Goal: Information Seeking & Learning: Learn about a topic

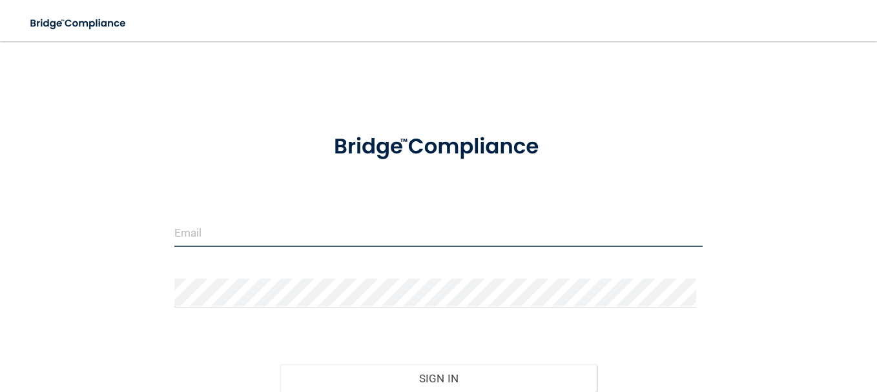
click at [210, 235] on input "email" at bounding box center [438, 232] width 528 height 29
click at [358, 236] on input "email" at bounding box center [438, 232] width 528 height 29
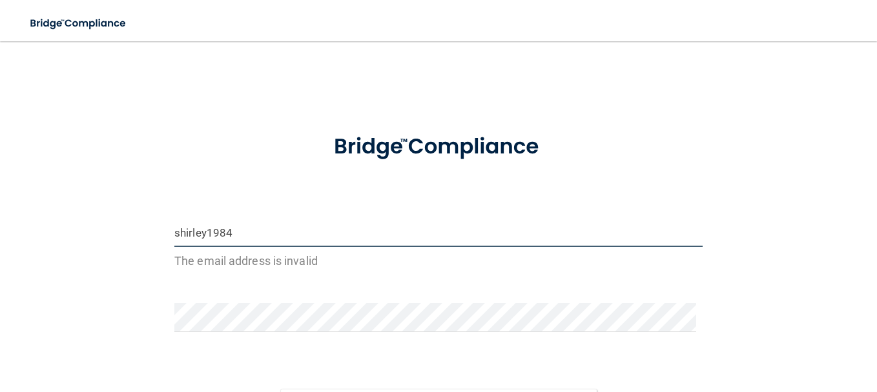
type input "[EMAIL_ADDRESS][DOMAIN_NAME]"
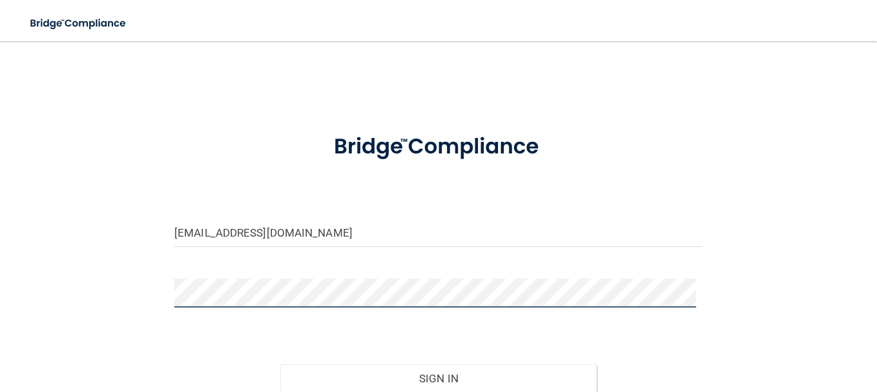
click at [280, 365] on button "Sign In" at bounding box center [438, 379] width 317 height 28
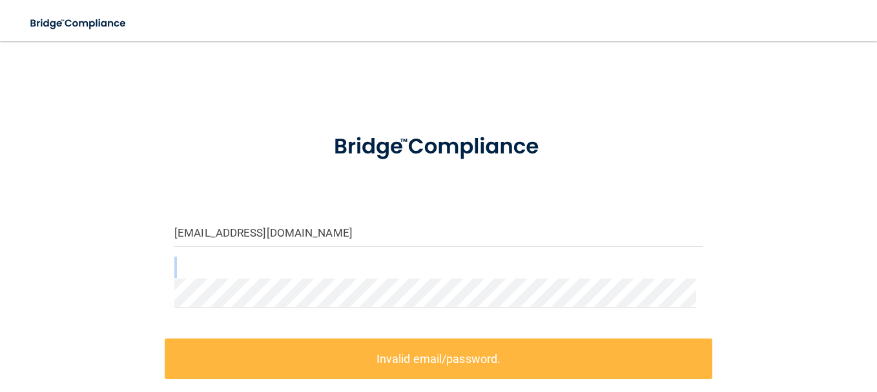
drag, startPoint x: 307, startPoint y: 277, endPoint x: 130, endPoint y: 279, distance: 177.5
click at [130, 279] on div "[EMAIL_ADDRESS][DOMAIN_NAME] Invalid email/password. You don't have permission …" at bounding box center [438, 283] width 825 height 458
click at [0, 278] on html "Toggle navigation Manage My Enterprise Manage My Location [EMAIL_ADDRESS][DOMAI…" at bounding box center [438, 196] width 877 height 392
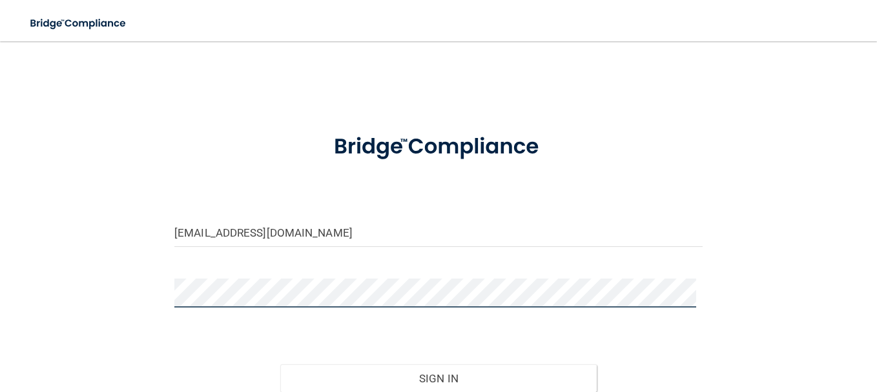
click at [280, 365] on button "Sign In" at bounding box center [438, 379] width 317 height 28
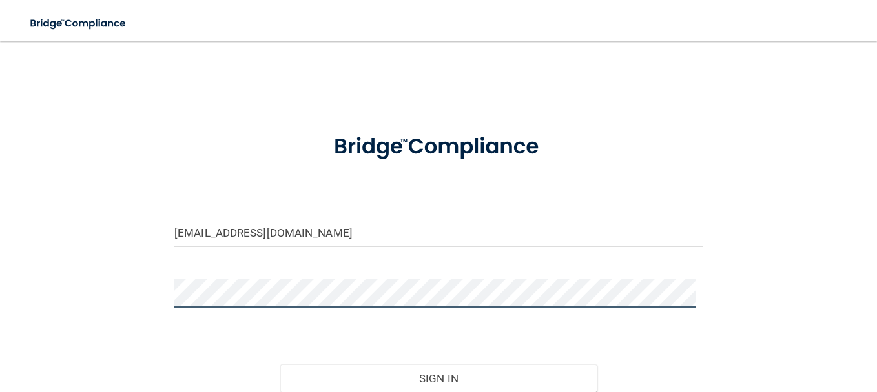
click at [280, 365] on button "Sign In" at bounding box center [438, 379] width 317 height 28
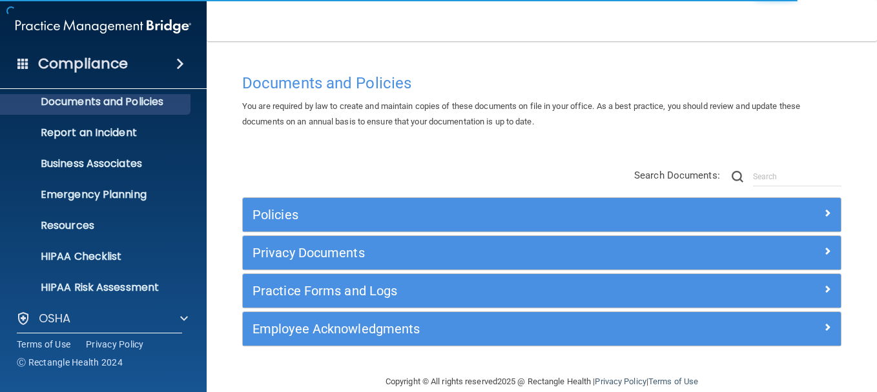
scroll to position [143, 0]
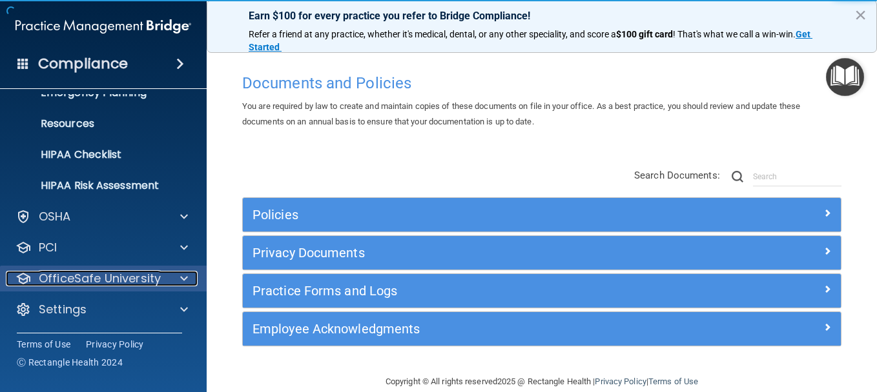
click at [162, 272] on div "OfficeSafe University" at bounding box center [86, 278] width 160 height 15
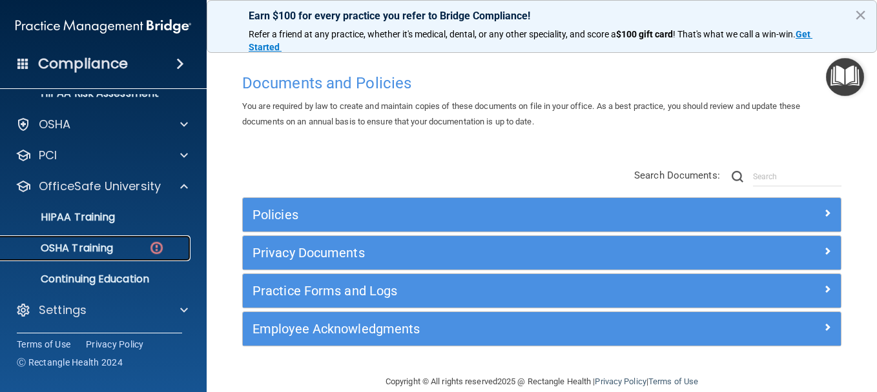
click at [136, 251] on div "OSHA Training" at bounding box center [96, 248] width 176 height 13
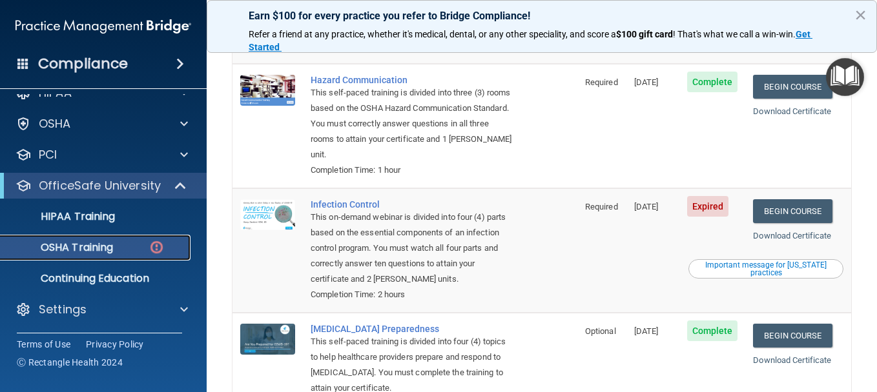
scroll to position [258, 0]
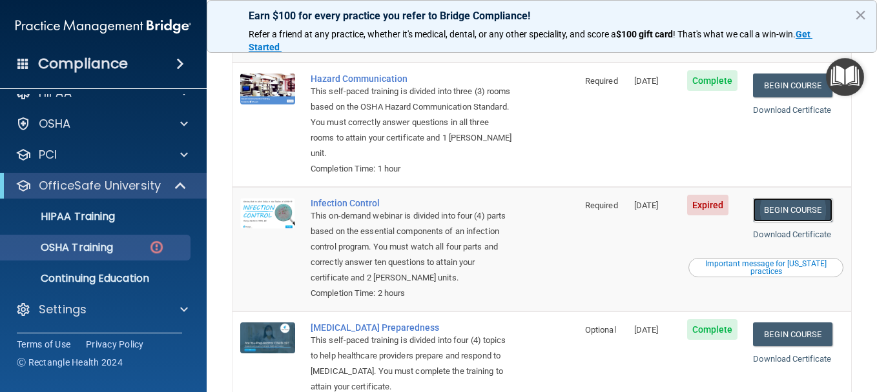
click at [802, 216] on link "Begin Course" at bounding box center [792, 210] width 79 height 24
click at [119, 254] on div "OSHA Training" at bounding box center [96, 247] width 176 height 13
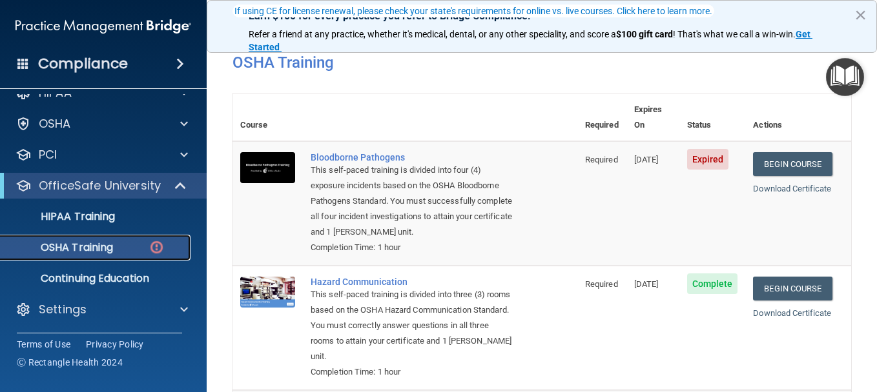
scroll to position [129, 0]
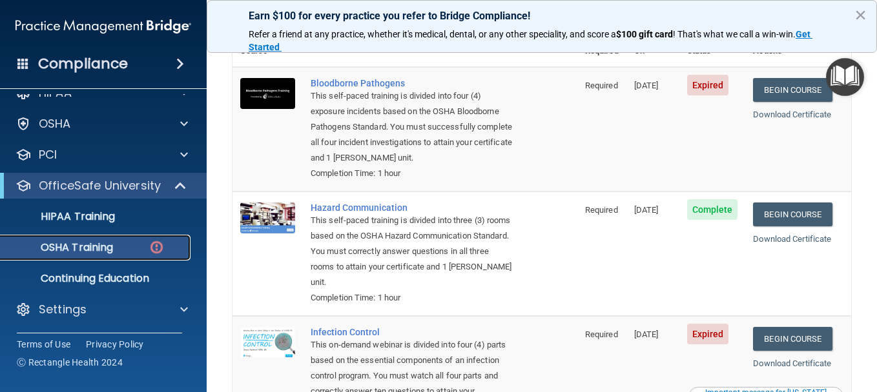
click at [99, 245] on p "OSHA Training" at bounding box center [60, 247] width 105 height 13
click at [107, 216] on p "HIPAA Training" at bounding box center [61, 216] width 107 height 13
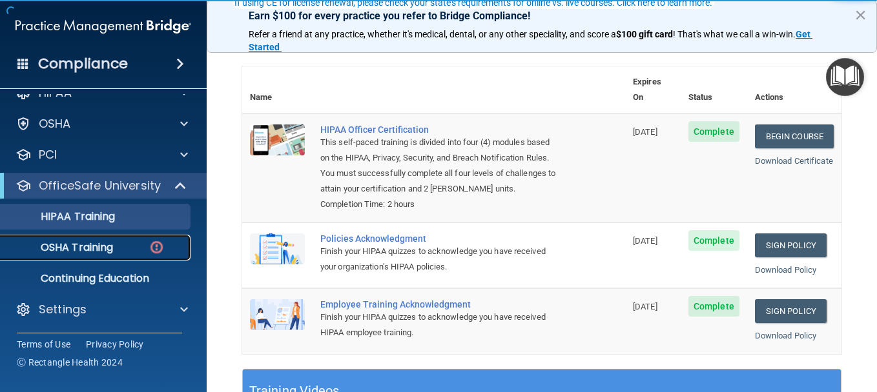
click at [104, 245] on p "OSHA Training" at bounding box center [60, 247] width 105 height 13
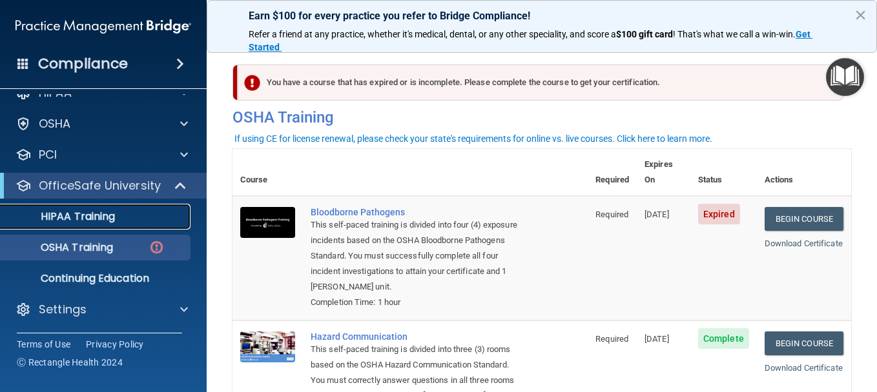
click at [97, 217] on p "HIPAA Training" at bounding box center [61, 216] width 107 height 13
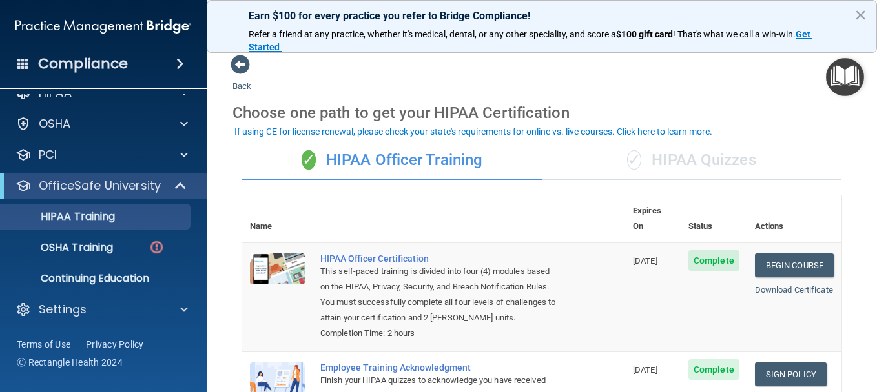
click at [673, 154] on div "✓ HIPAA Quizzes" at bounding box center [692, 160] width 300 height 39
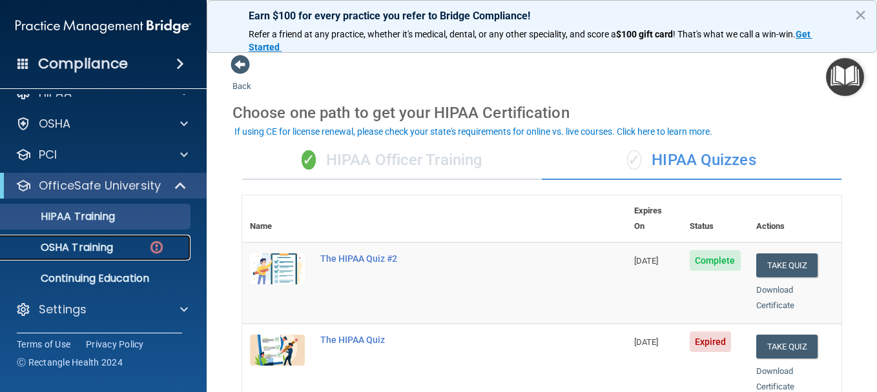
click at [132, 254] on link "OSHA Training" at bounding box center [88, 248] width 203 height 26
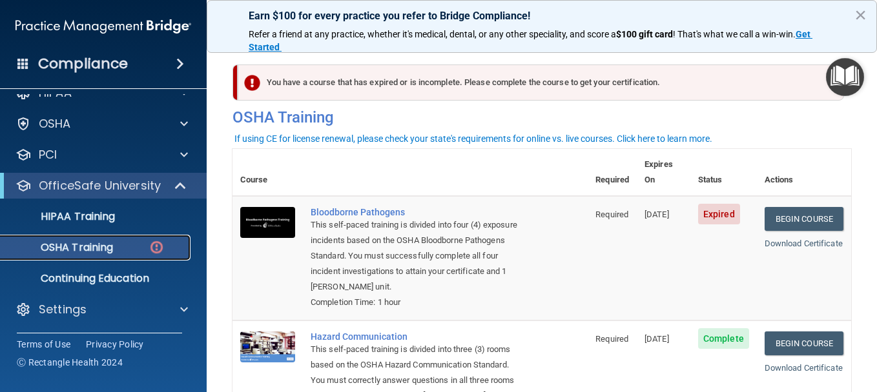
click at [97, 249] on p "OSHA Training" at bounding box center [60, 247] width 105 height 13
click at [56, 214] on p "HIPAA Training" at bounding box center [61, 216] width 107 height 13
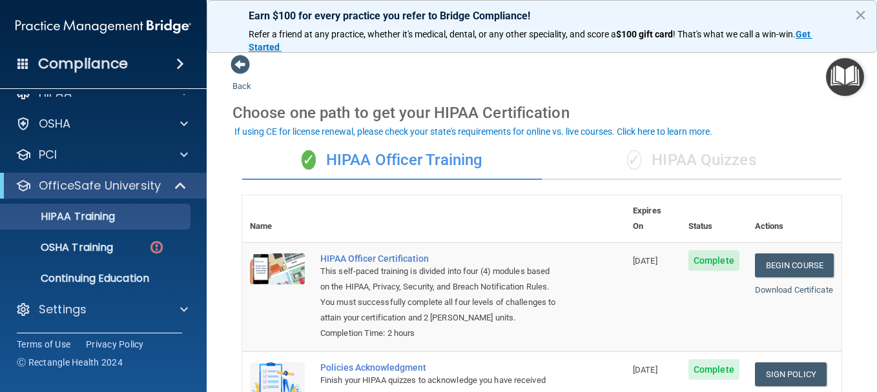
click at [728, 167] on div "✓ HIPAA Quizzes" at bounding box center [692, 160] width 300 height 39
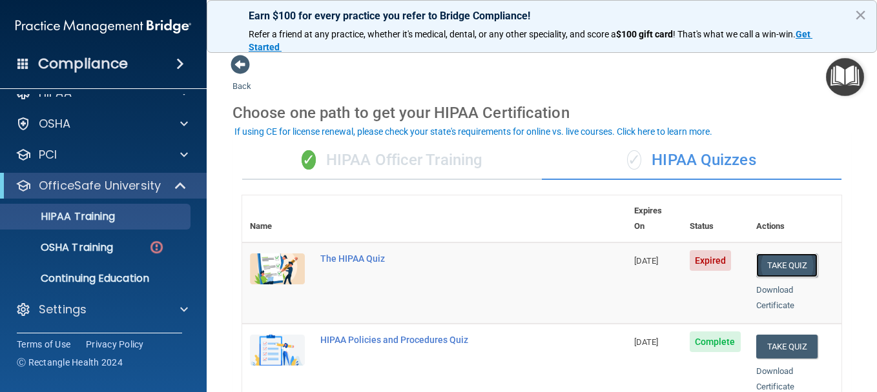
click at [772, 254] on button "Take Quiz" at bounding box center [787, 266] width 62 height 24
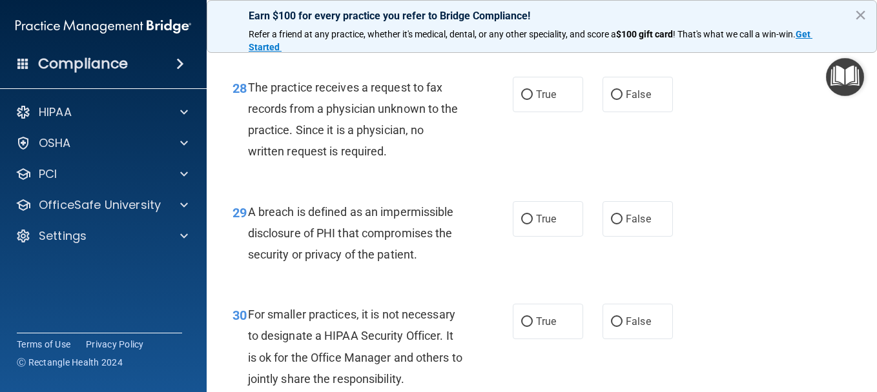
scroll to position [3578, 0]
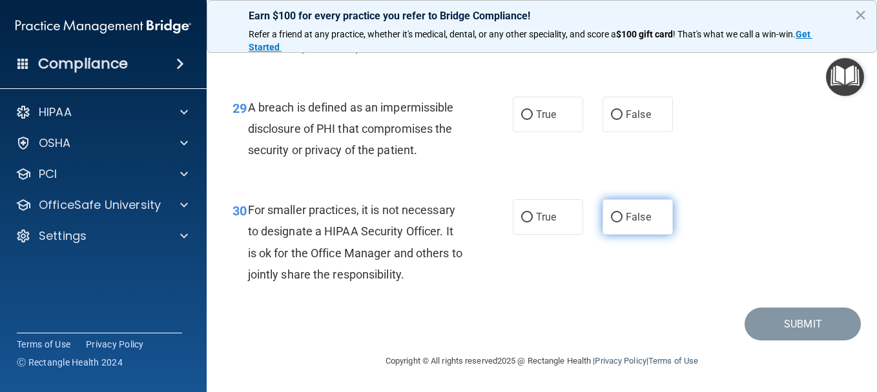
click at [615, 217] on input "False" at bounding box center [617, 218] width 12 height 10
radio input "true"
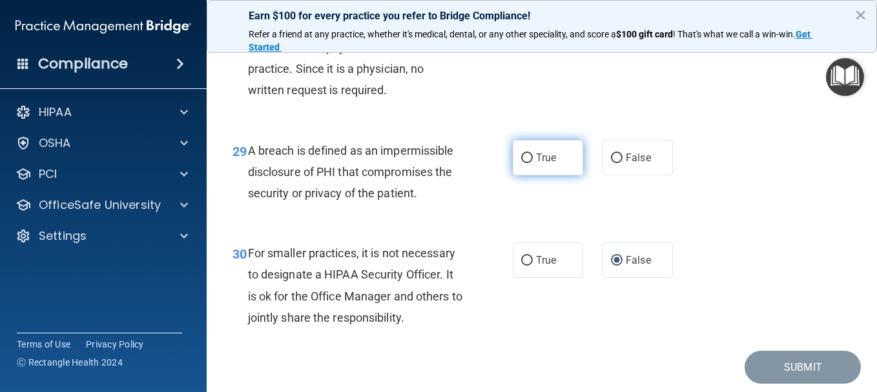
click at [527, 163] on input "True" at bounding box center [527, 159] width 12 height 10
radio input "true"
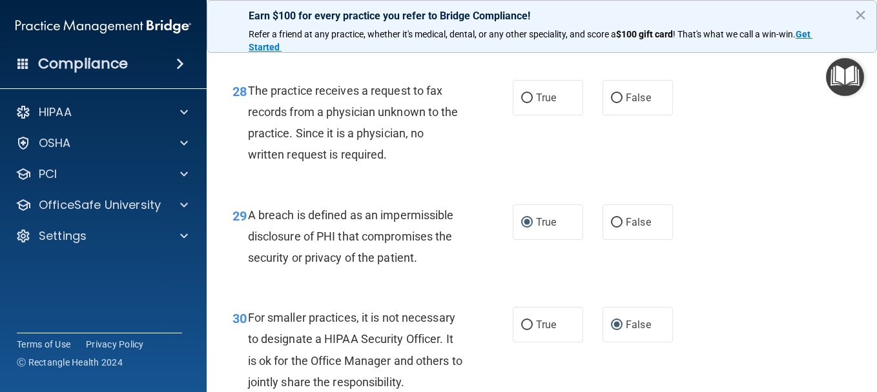
scroll to position [3384, 0]
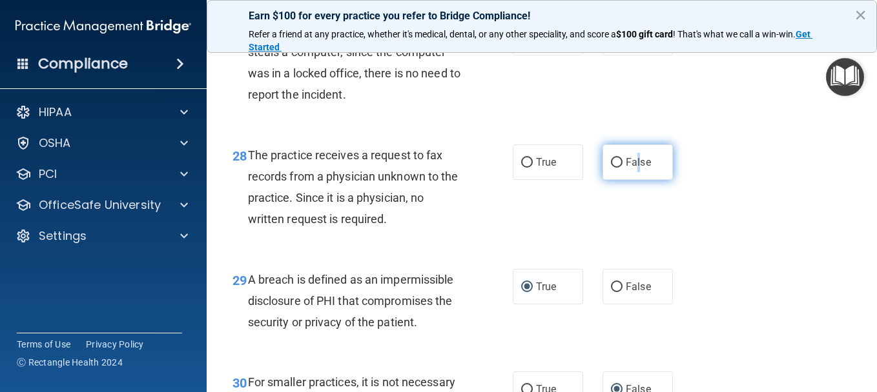
click at [631, 168] on span "False" at bounding box center [638, 162] width 25 height 12
drag, startPoint x: 631, startPoint y: 186, endPoint x: 607, endPoint y: 185, distance: 24.5
click at [611, 168] on input "False" at bounding box center [617, 163] width 12 height 10
radio input "true"
click at [614, 168] on input "False" at bounding box center [617, 163] width 12 height 10
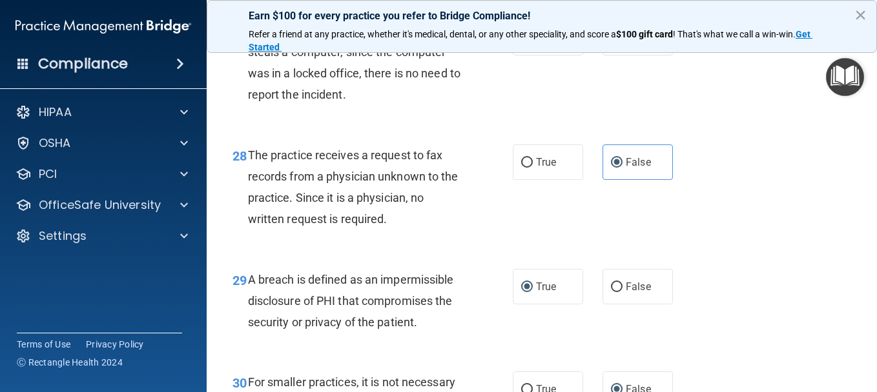
click at [680, 242] on div "28 The practice receives a request to fax records from a physician unknown to t…" at bounding box center [542, 190] width 638 height 125
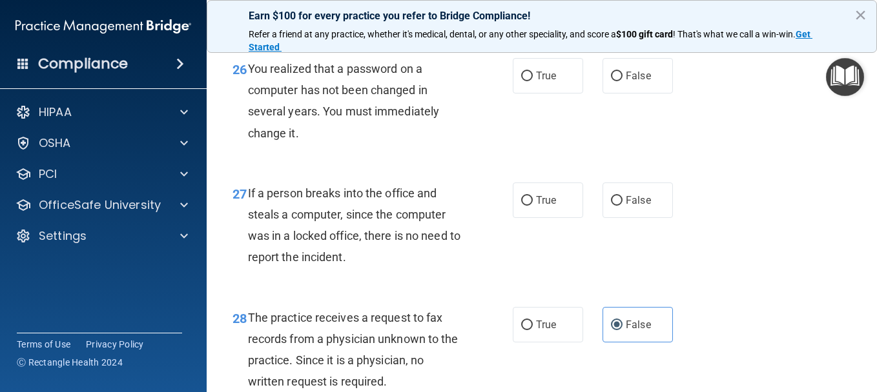
scroll to position [3190, 0]
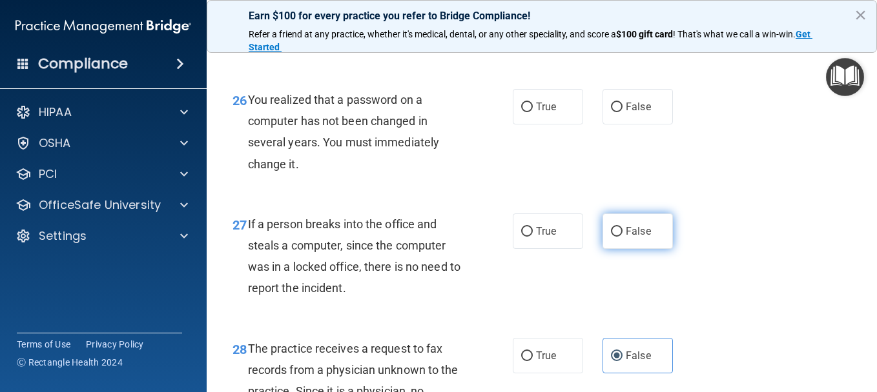
click at [633, 249] on label "False" at bounding box center [637, 232] width 70 height 36
click at [622, 237] on input "False" at bounding box center [617, 232] width 12 height 10
radio input "true"
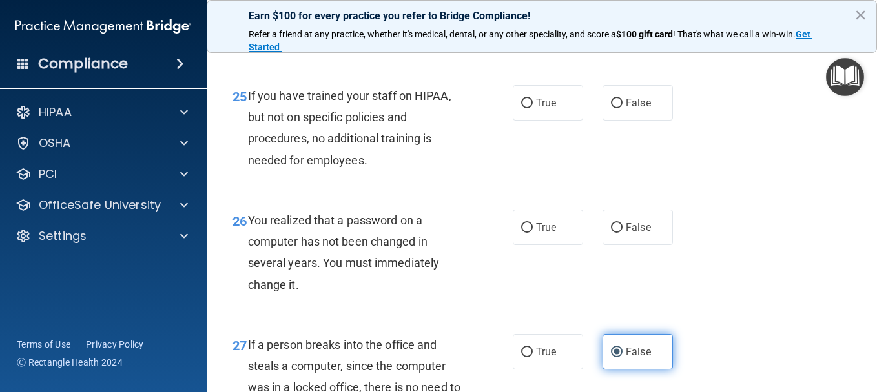
scroll to position [3061, 0]
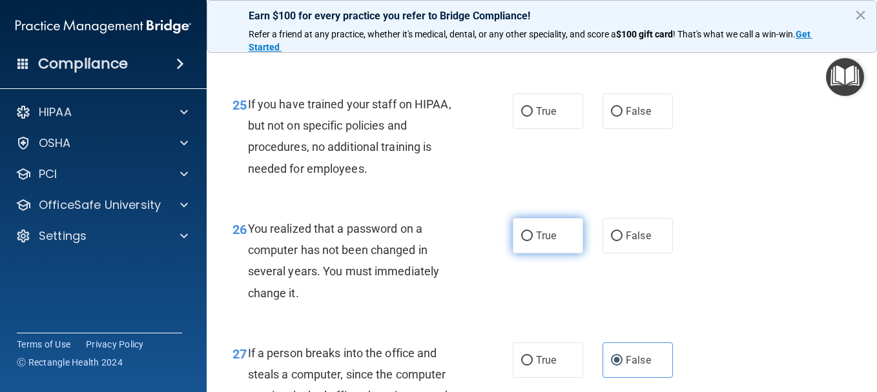
click at [558, 254] on label "True" at bounding box center [548, 236] width 70 height 36
click at [533, 241] on input "True" at bounding box center [527, 237] width 12 height 10
radio input "true"
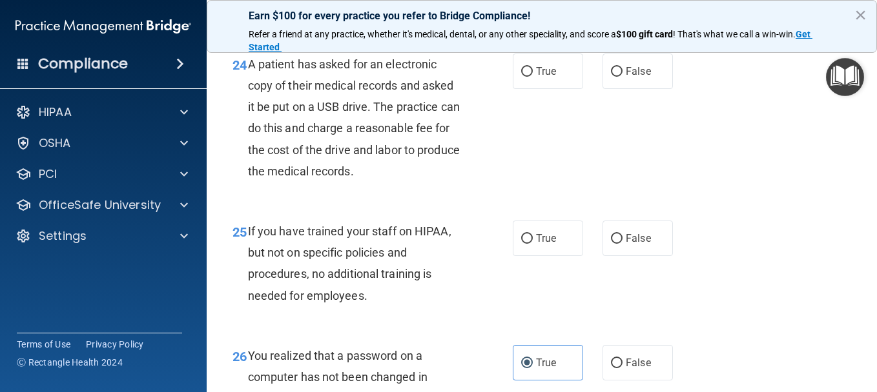
scroll to position [2932, 0]
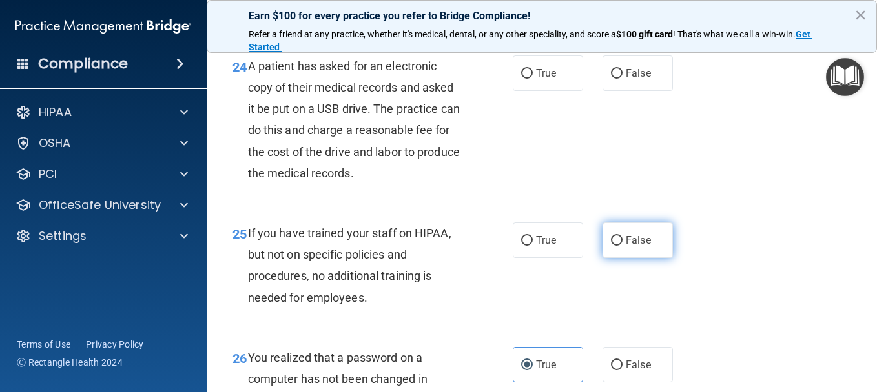
click at [611, 246] on input "False" at bounding box center [617, 241] width 12 height 10
radio input "true"
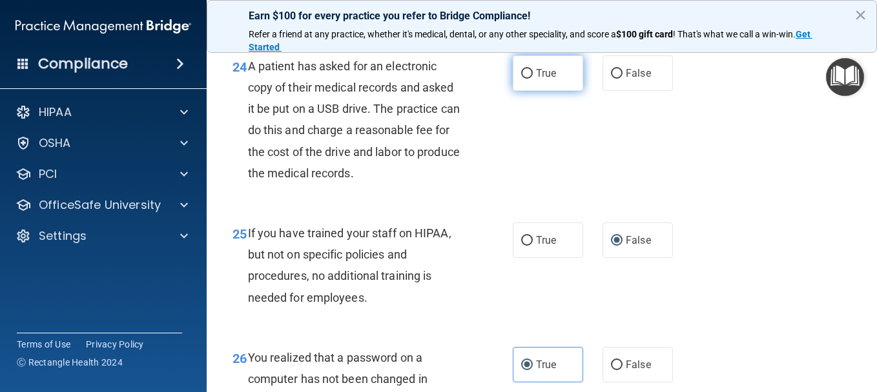
click at [563, 91] on label "True" at bounding box center [548, 74] width 70 height 36
click at [533, 79] on input "True" at bounding box center [527, 74] width 12 height 10
radio input "true"
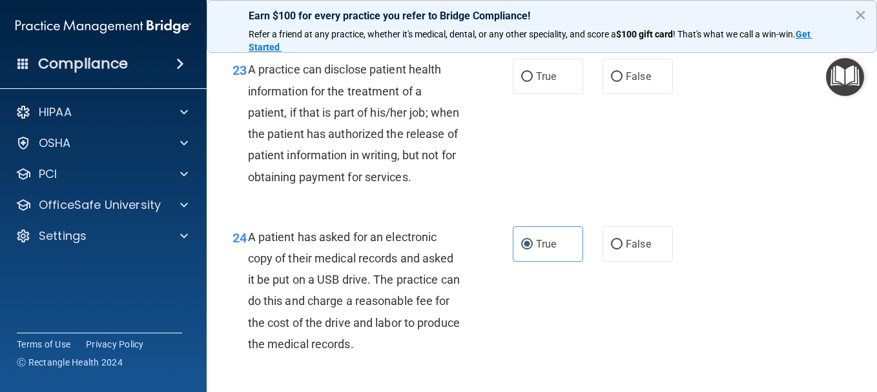
scroll to position [2738, 0]
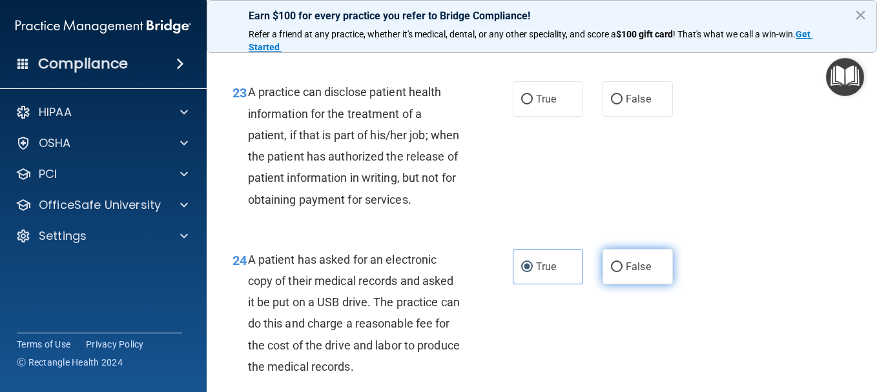
click at [628, 273] on span "False" at bounding box center [638, 267] width 25 height 12
click at [622, 272] on input "False" at bounding box center [617, 268] width 12 height 10
radio input "true"
radio input "false"
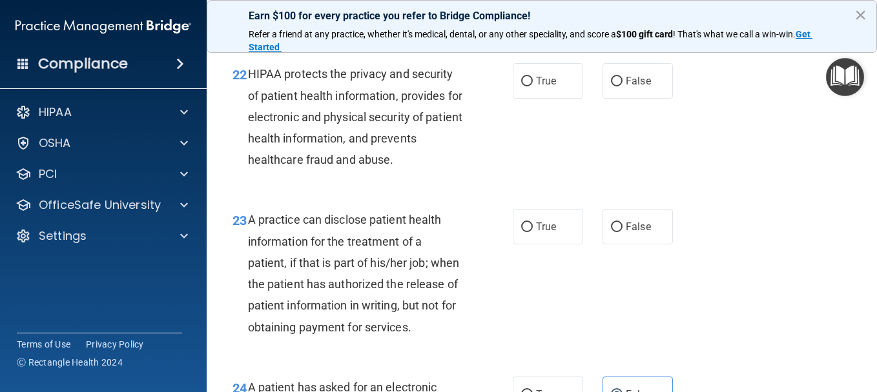
scroll to position [2609, 0]
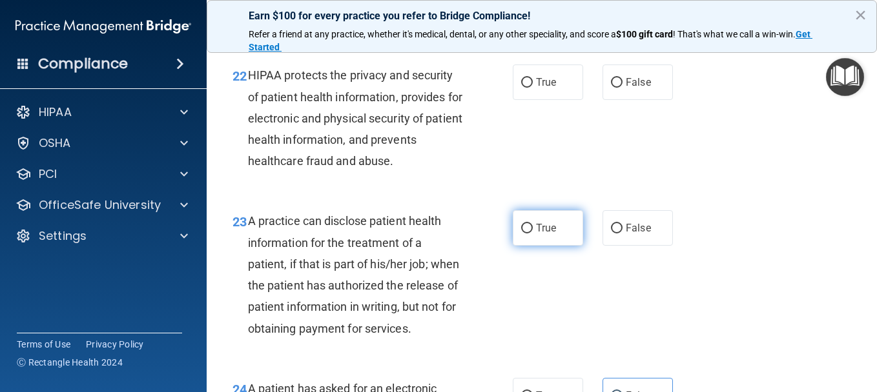
click at [525, 230] on input "True" at bounding box center [527, 229] width 12 height 10
radio input "true"
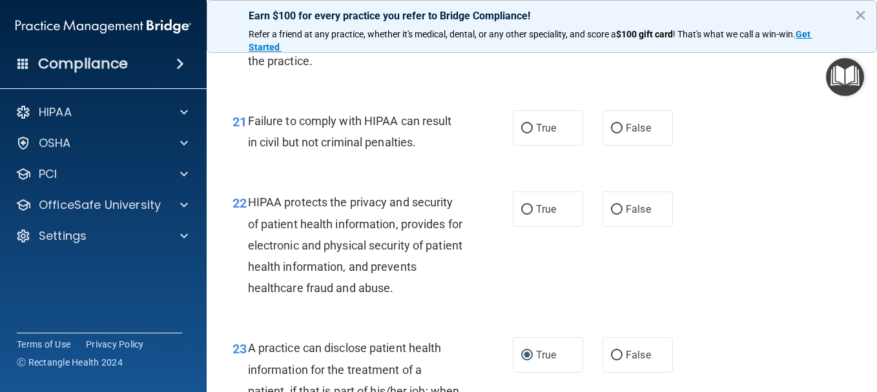
scroll to position [2480, 0]
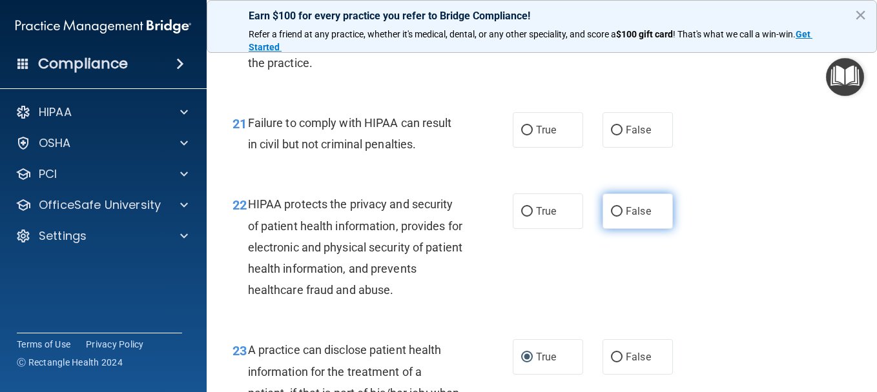
click at [611, 207] on input "False" at bounding box center [617, 212] width 12 height 10
radio input "true"
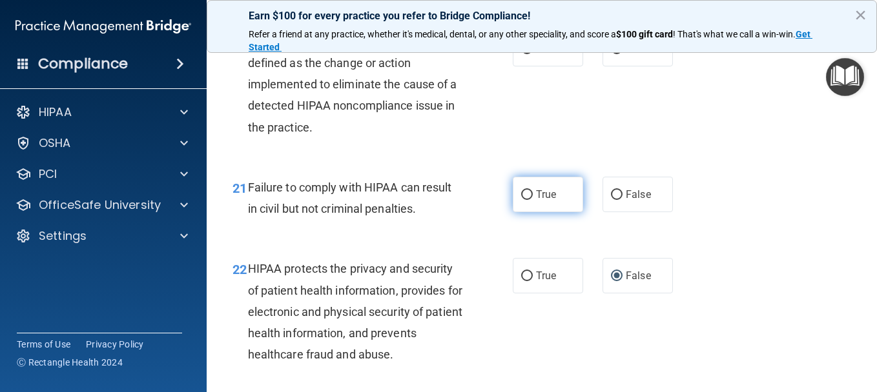
click at [542, 196] on span "True" at bounding box center [546, 195] width 20 height 12
click at [533, 196] on input "True" at bounding box center [527, 195] width 12 height 10
radio input "true"
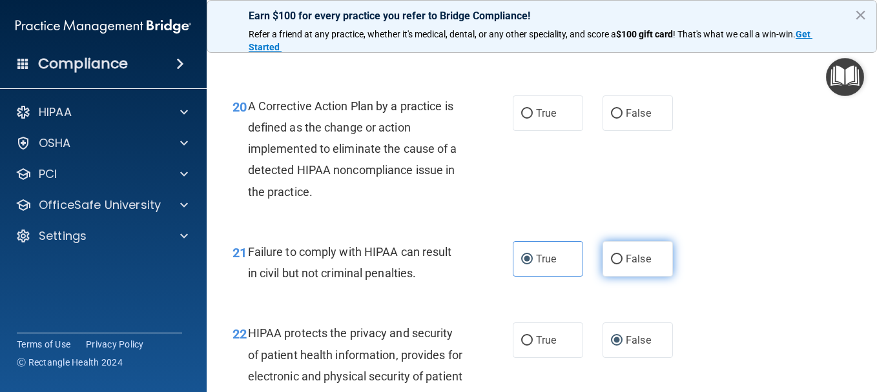
click at [618, 263] on label "False" at bounding box center [637, 259] width 70 height 36
click at [618, 263] on input "False" at bounding box center [617, 260] width 12 height 10
radio input "true"
radio input "false"
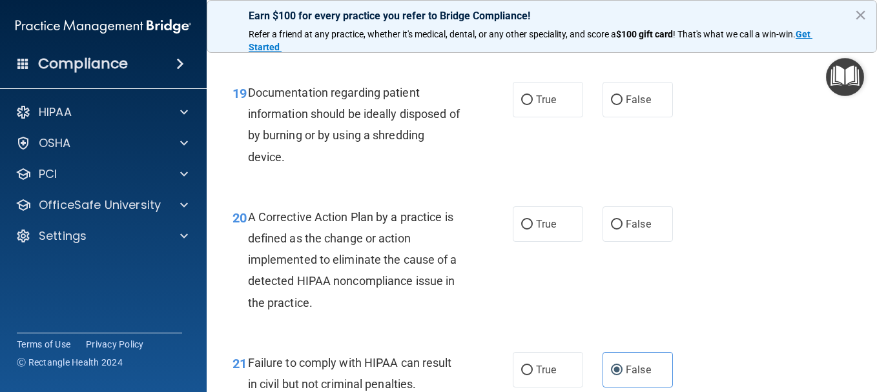
scroll to position [2222, 0]
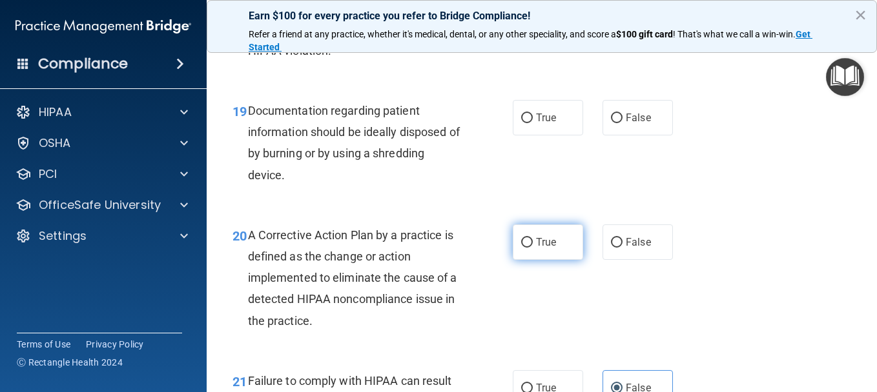
click at [537, 240] on span "True" at bounding box center [546, 242] width 20 height 12
click at [533, 240] on input "True" at bounding box center [527, 243] width 12 height 10
radio input "true"
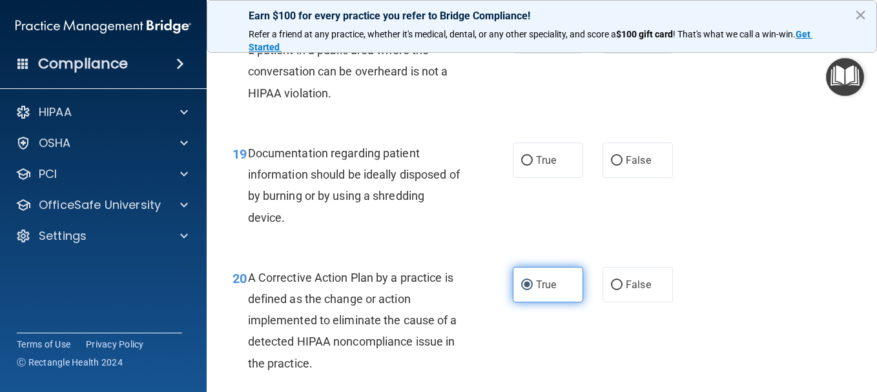
scroll to position [2093, 0]
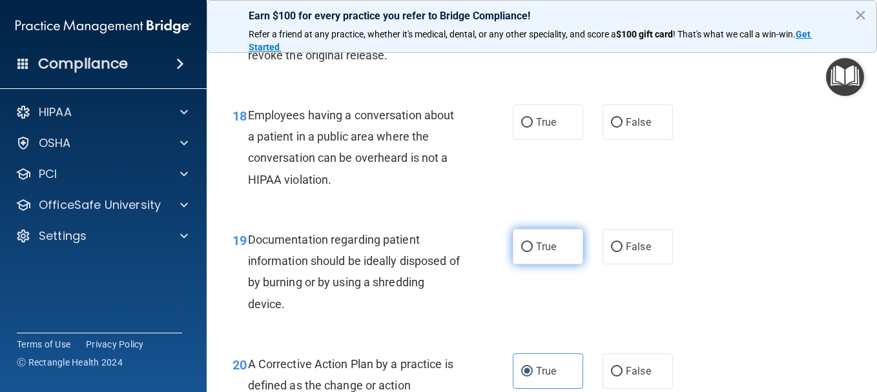
click at [558, 246] on label "True" at bounding box center [548, 247] width 70 height 36
click at [533, 246] on input "True" at bounding box center [527, 248] width 12 height 10
radio input "true"
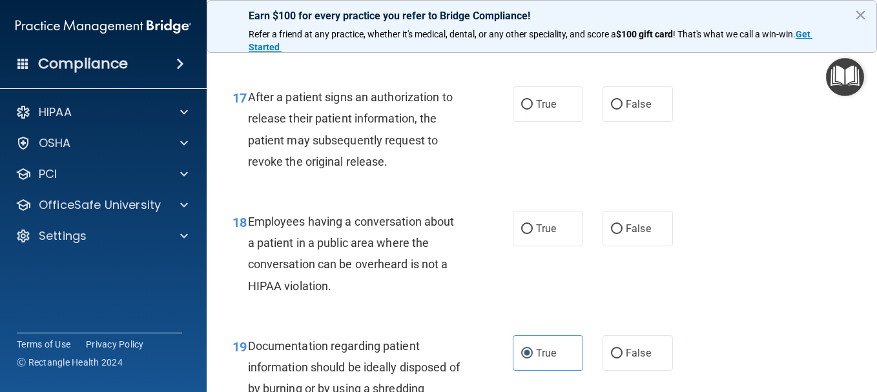
scroll to position [1964, 0]
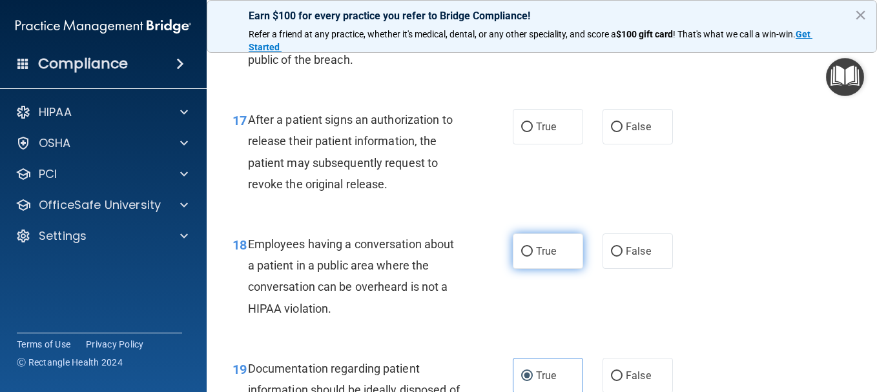
click at [556, 256] on label "True" at bounding box center [548, 252] width 70 height 36
click at [533, 256] on input "True" at bounding box center [527, 252] width 12 height 10
radio input "true"
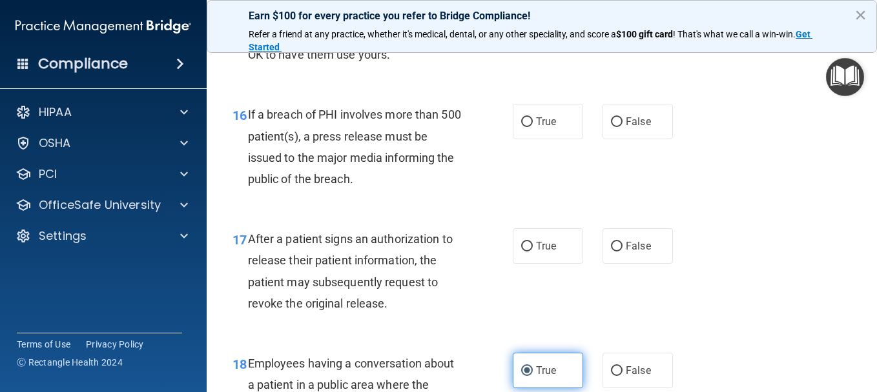
scroll to position [1835, 0]
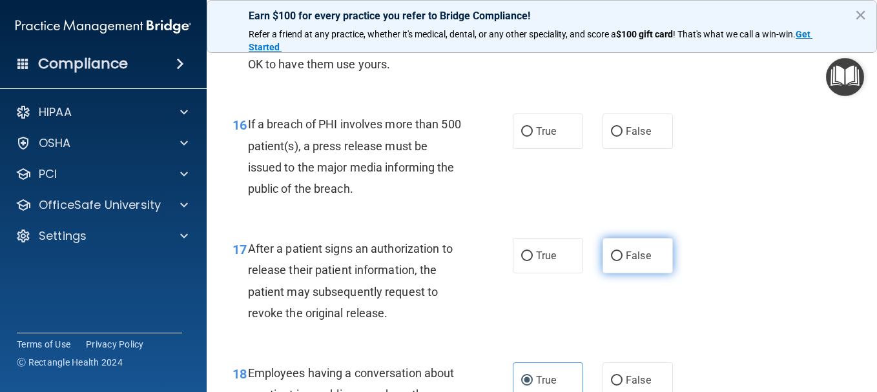
click at [602, 255] on label "False" at bounding box center [637, 256] width 70 height 36
click at [611, 255] on input "False" at bounding box center [617, 257] width 12 height 10
radio input "true"
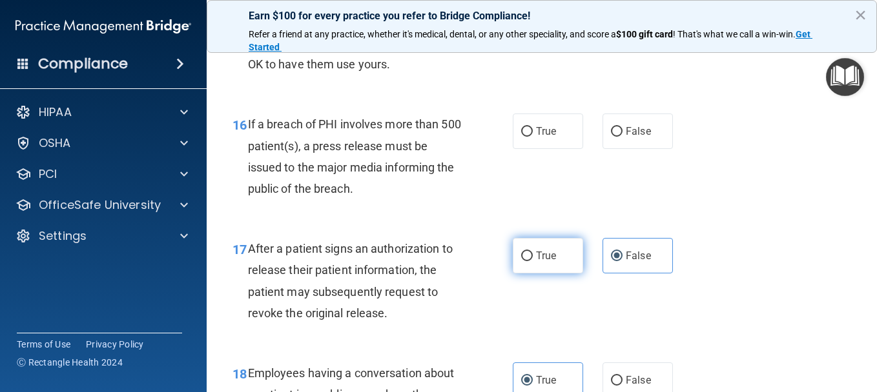
click at [540, 258] on span "True" at bounding box center [546, 256] width 20 height 12
click at [533, 258] on input "True" at bounding box center [527, 257] width 12 height 10
radio input "true"
radio input "false"
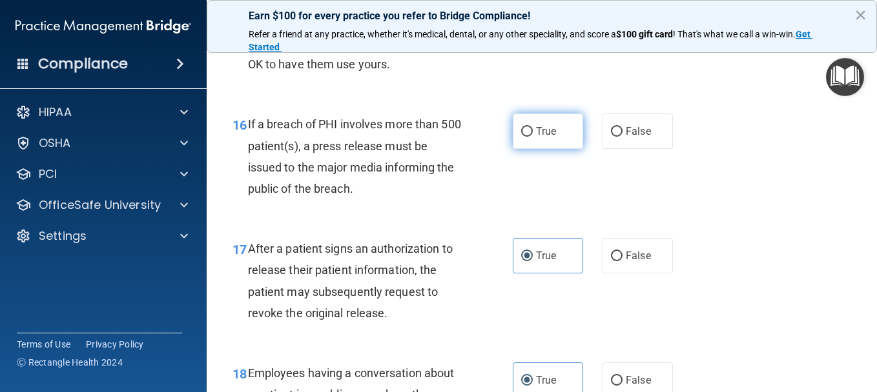
click at [529, 131] on label "True" at bounding box center [548, 132] width 70 height 36
click at [529, 131] on input "True" at bounding box center [527, 132] width 12 height 10
radio input "true"
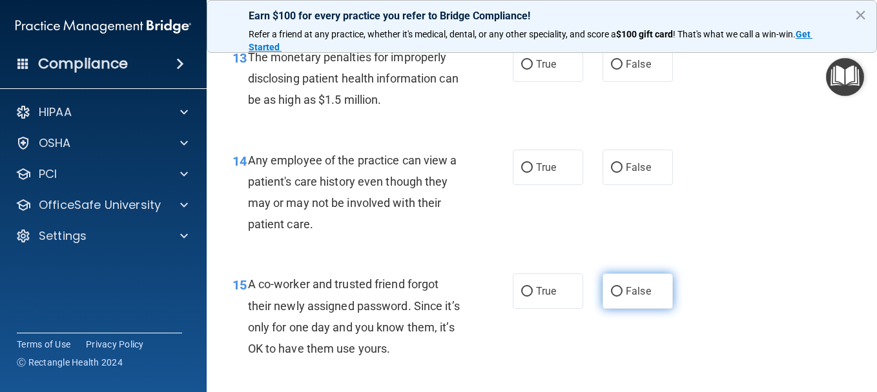
scroll to position [1512, 0]
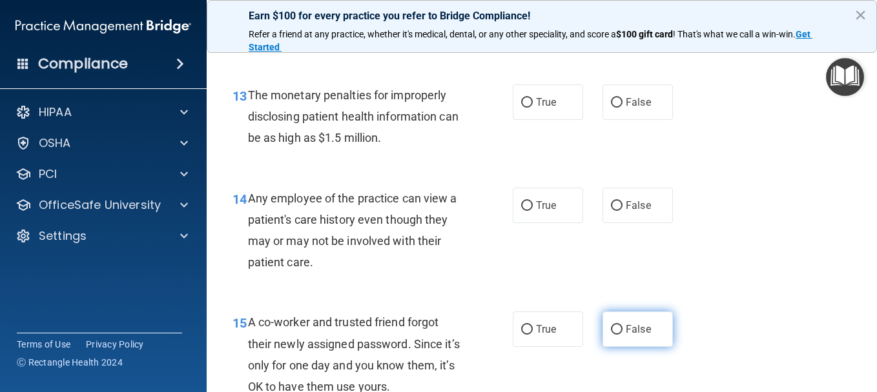
click at [627, 324] on span "False" at bounding box center [638, 329] width 25 height 12
click at [622, 325] on input "False" at bounding box center [617, 330] width 12 height 10
radio input "true"
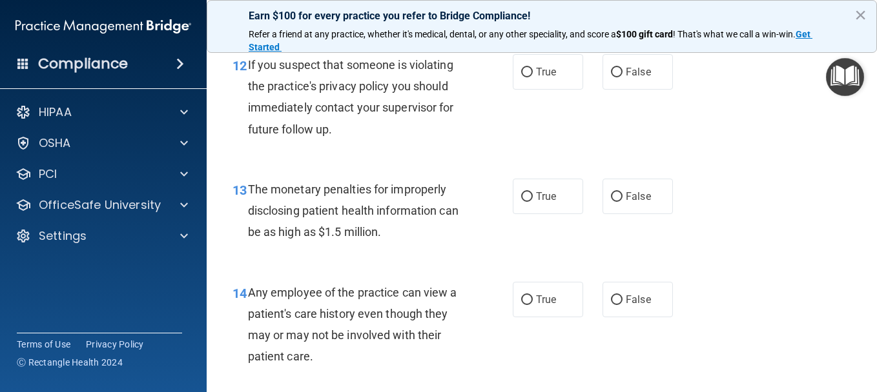
scroll to position [1447, 0]
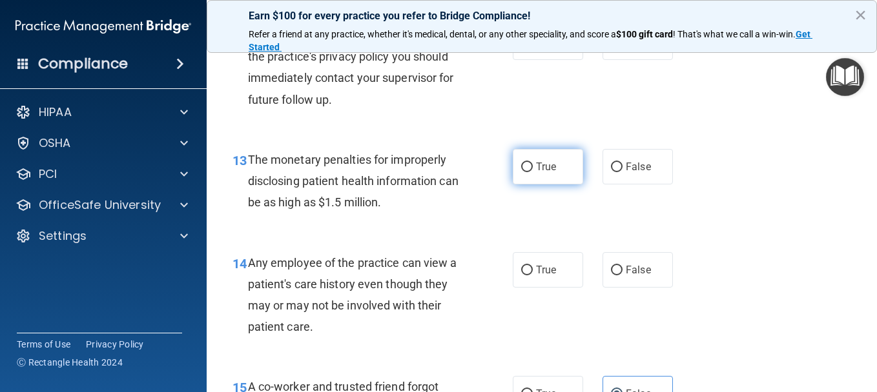
click at [536, 165] on span "True" at bounding box center [546, 167] width 20 height 12
click at [532, 165] on input "True" at bounding box center [527, 168] width 12 height 10
radio input "true"
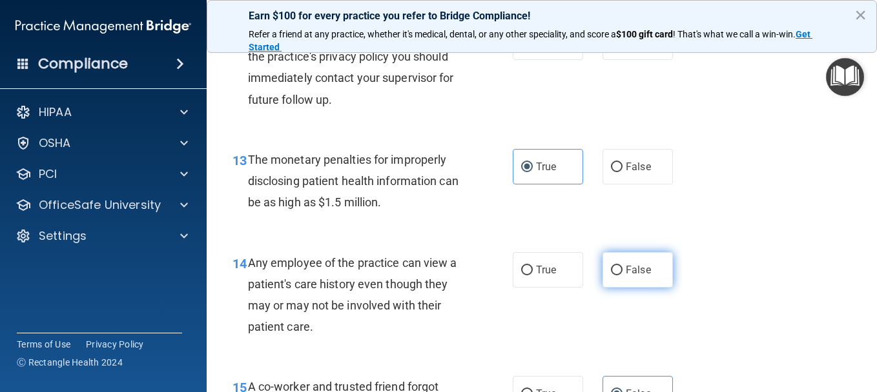
click at [617, 276] on label "False" at bounding box center [637, 270] width 70 height 36
click at [617, 276] on input "False" at bounding box center [617, 271] width 12 height 10
radio input "true"
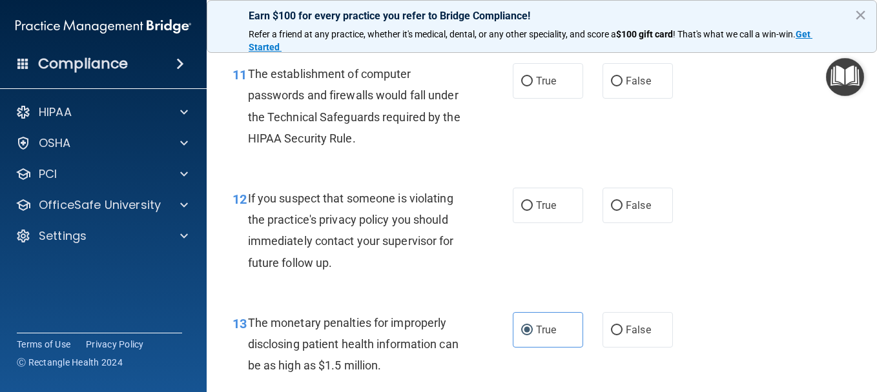
scroll to position [1254, 0]
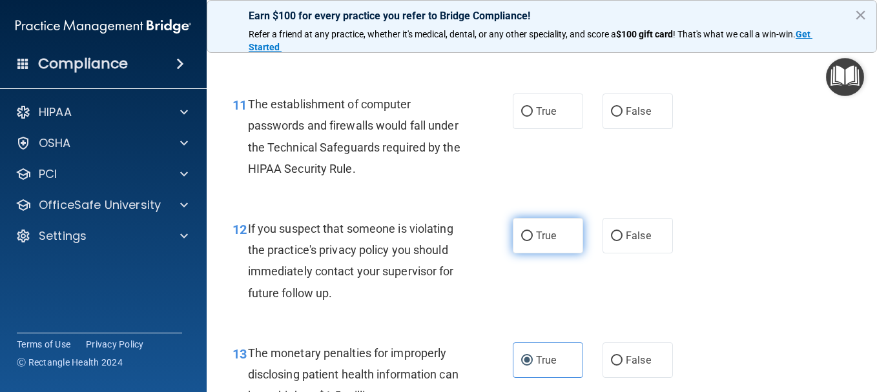
click at [540, 237] on span "True" at bounding box center [546, 236] width 20 height 12
click at [533, 237] on input "True" at bounding box center [527, 237] width 12 height 10
radio input "true"
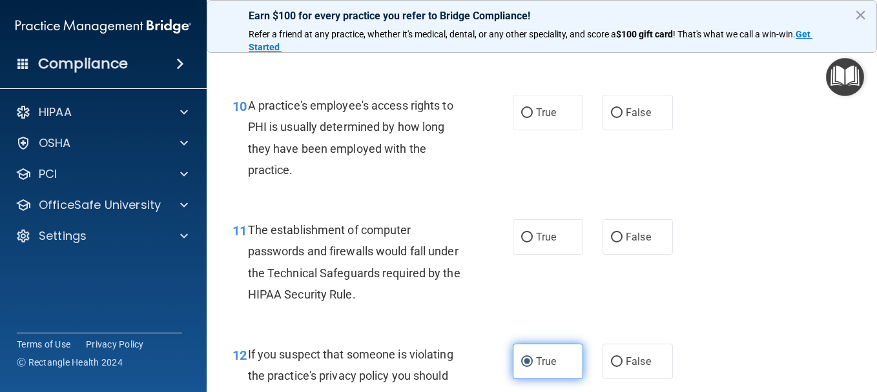
scroll to position [1125, 0]
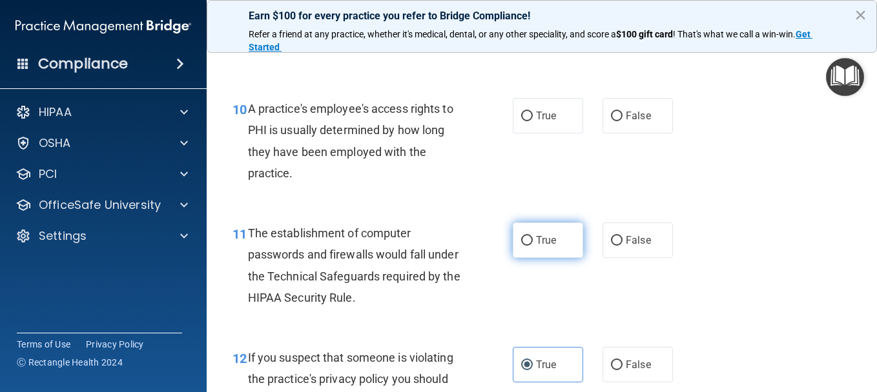
click at [538, 247] on label "True" at bounding box center [548, 241] width 70 height 36
click at [533, 246] on input "True" at bounding box center [527, 241] width 12 height 10
radio input "true"
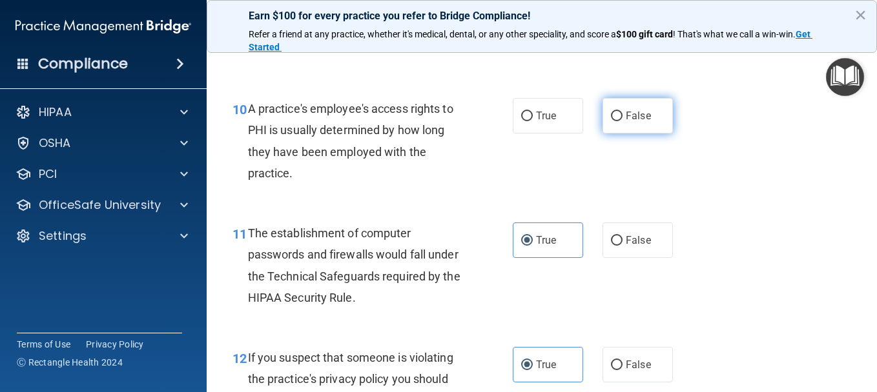
click at [637, 130] on label "False" at bounding box center [637, 116] width 70 height 36
click at [622, 121] on input "False" at bounding box center [617, 117] width 12 height 10
radio input "true"
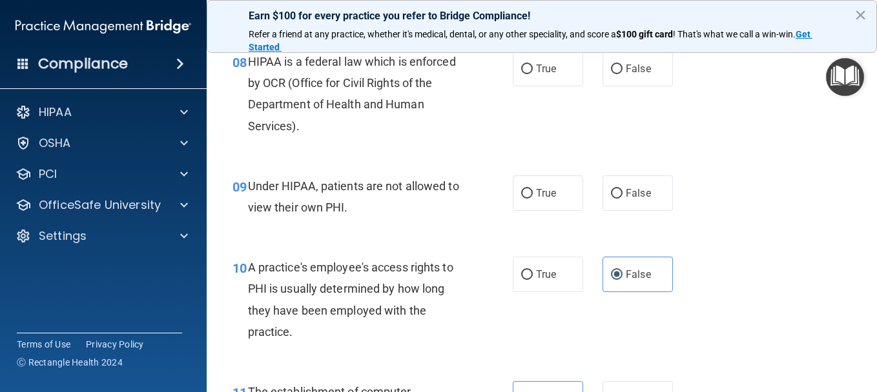
scroll to position [931, 0]
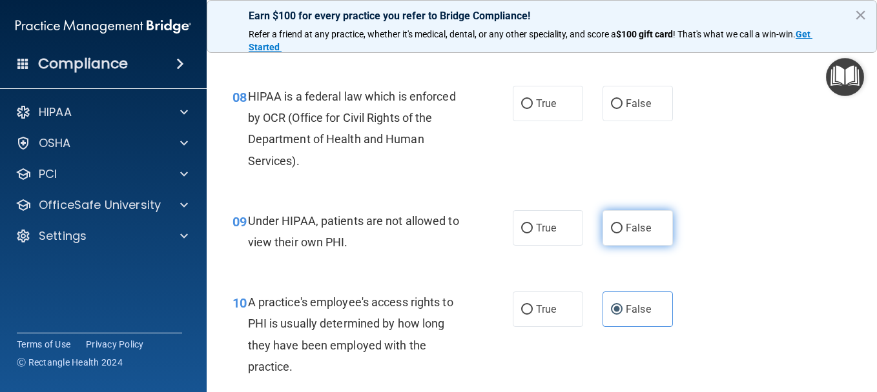
click at [610, 234] on label "False" at bounding box center [637, 228] width 70 height 36
click at [611, 234] on input "False" at bounding box center [617, 229] width 12 height 10
radio input "true"
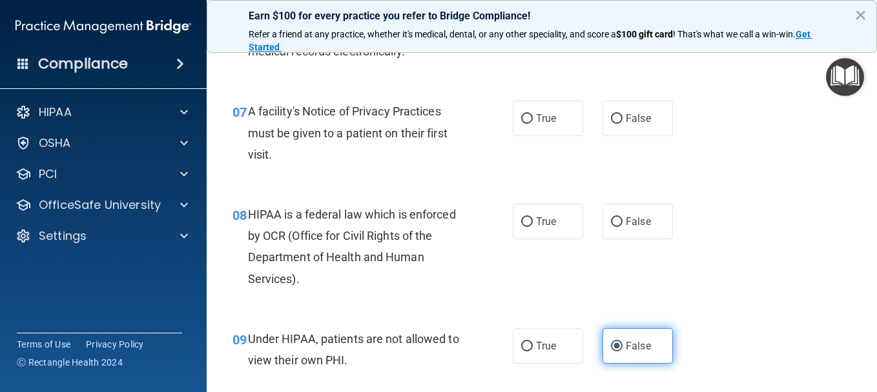
scroll to position [737, 0]
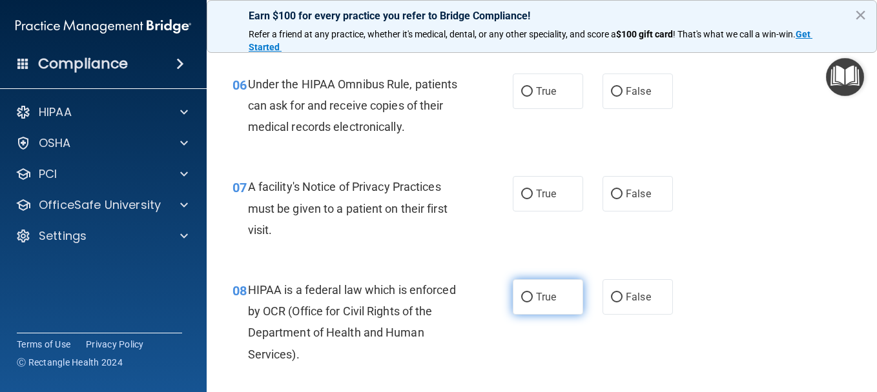
click at [536, 292] on span "True" at bounding box center [546, 297] width 20 height 12
click at [533, 293] on input "True" at bounding box center [527, 298] width 12 height 10
radio input "true"
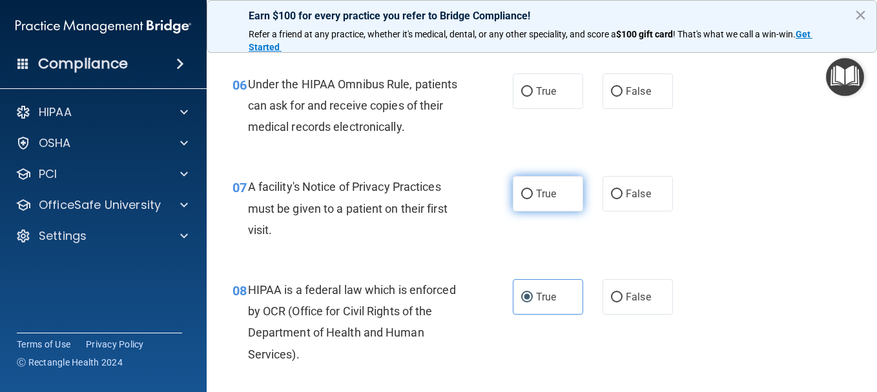
click at [552, 201] on label "True" at bounding box center [548, 194] width 70 height 36
click at [533, 199] on input "True" at bounding box center [527, 195] width 12 height 10
radio input "true"
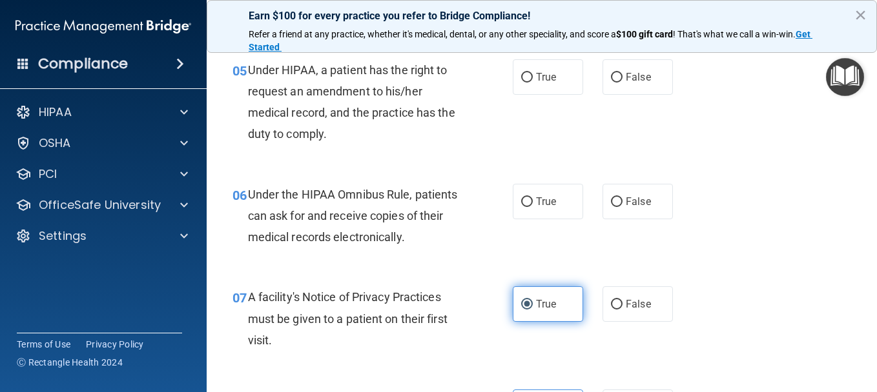
scroll to position [608, 0]
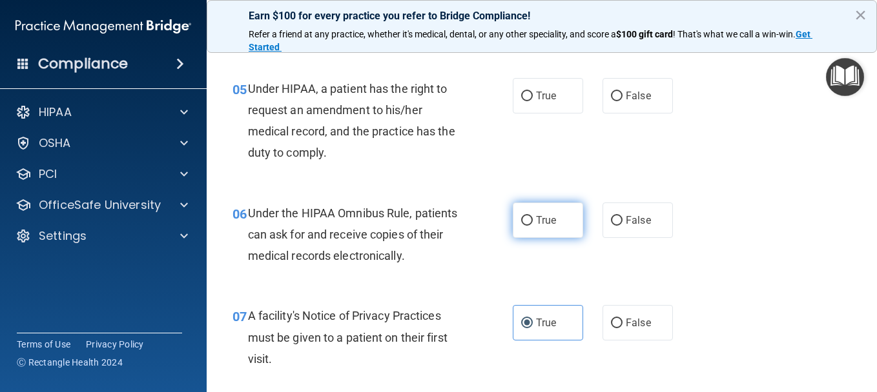
click at [536, 214] on span "True" at bounding box center [546, 220] width 20 height 12
click at [531, 216] on input "True" at bounding box center [527, 221] width 12 height 10
radio input "true"
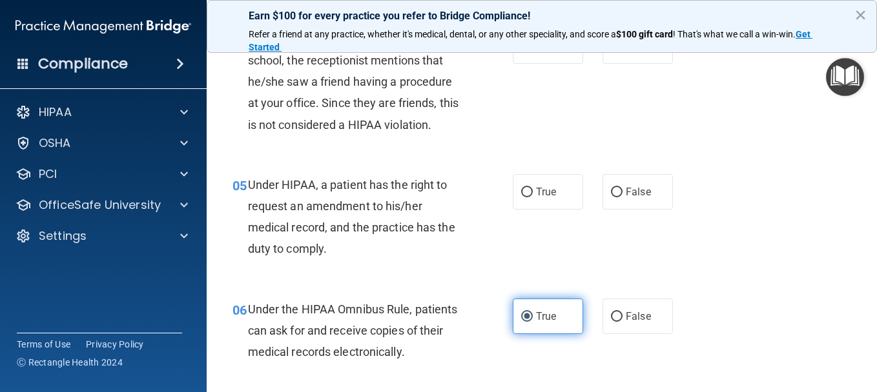
scroll to position [479, 0]
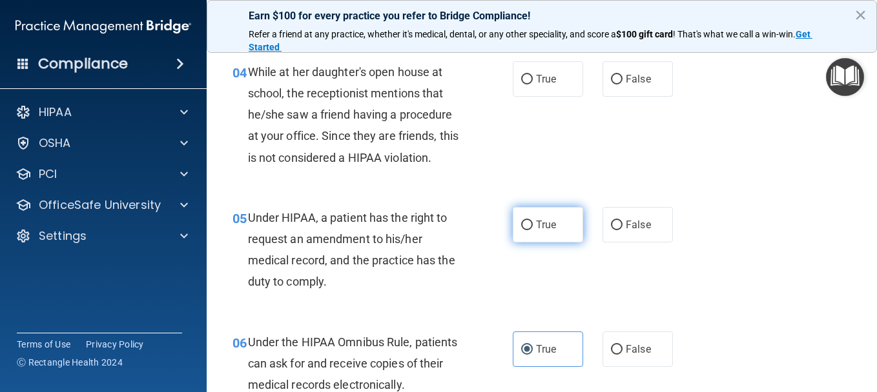
click at [555, 218] on label "True" at bounding box center [548, 225] width 70 height 36
click at [533, 221] on input "True" at bounding box center [527, 226] width 12 height 10
radio input "true"
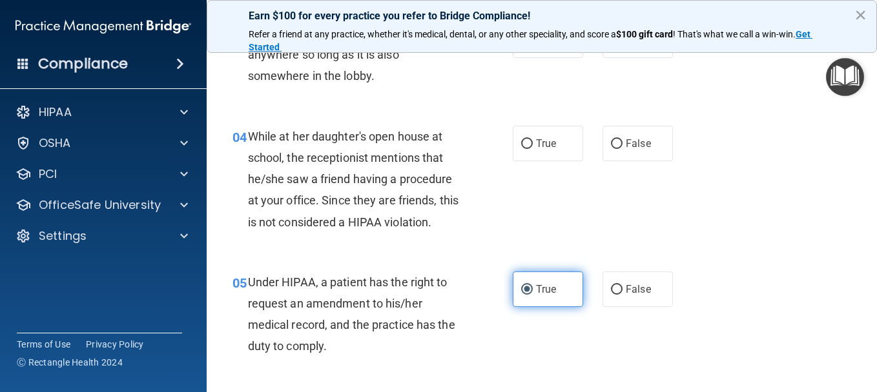
scroll to position [350, 0]
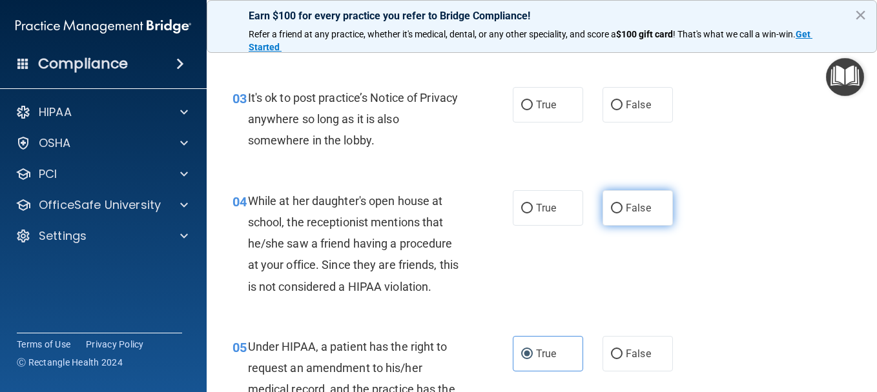
click at [632, 210] on span "False" at bounding box center [638, 208] width 25 height 12
click at [622, 210] on input "False" at bounding box center [617, 209] width 12 height 10
radio input "true"
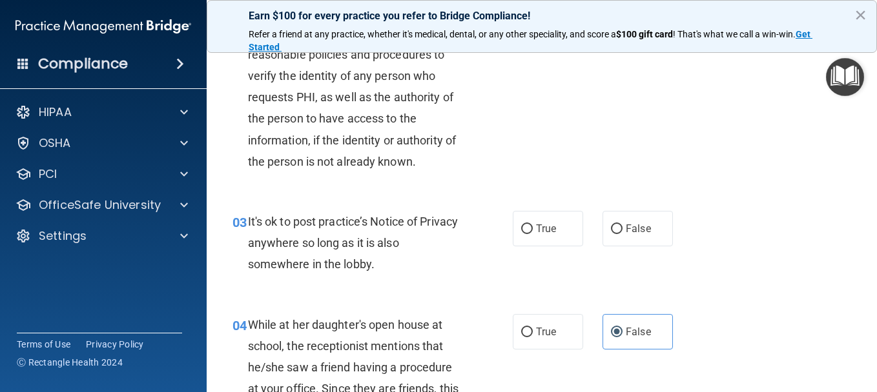
scroll to position [221, 0]
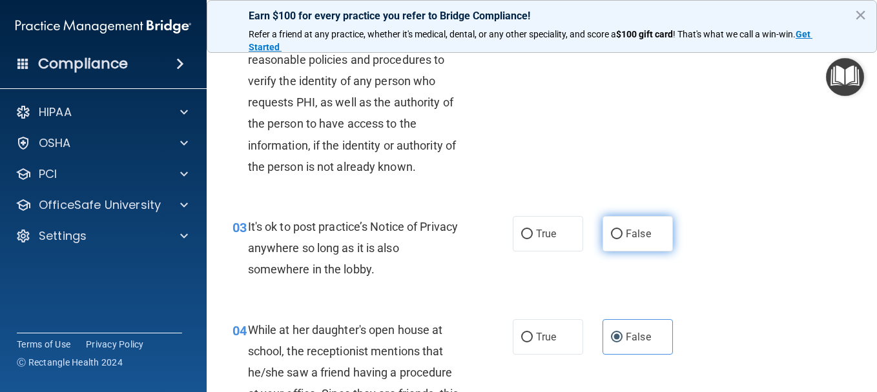
click at [626, 230] on span "False" at bounding box center [638, 234] width 25 height 12
click at [622, 230] on input "False" at bounding box center [617, 235] width 12 height 10
radio input "true"
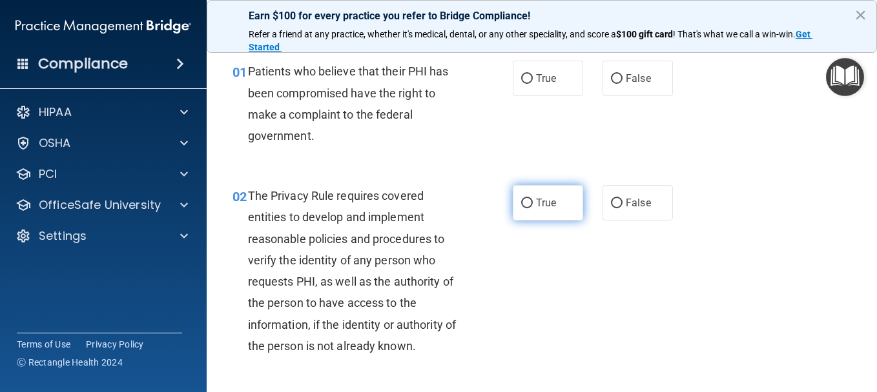
scroll to position [65, 0]
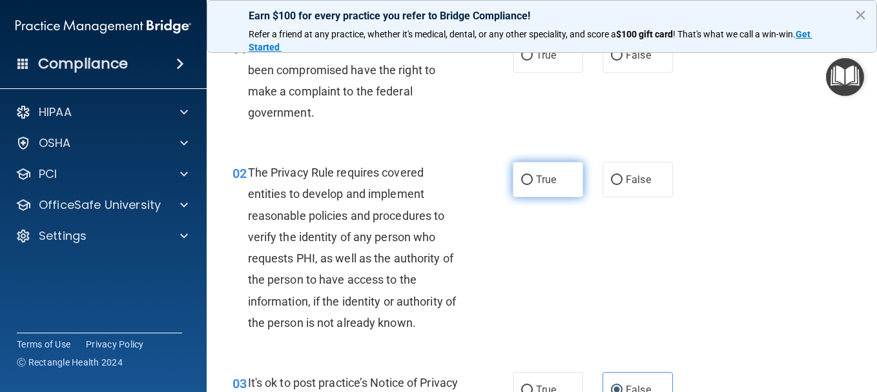
click at [524, 189] on label "True" at bounding box center [548, 180] width 70 height 36
click at [524, 185] on input "True" at bounding box center [527, 181] width 12 height 10
radio input "true"
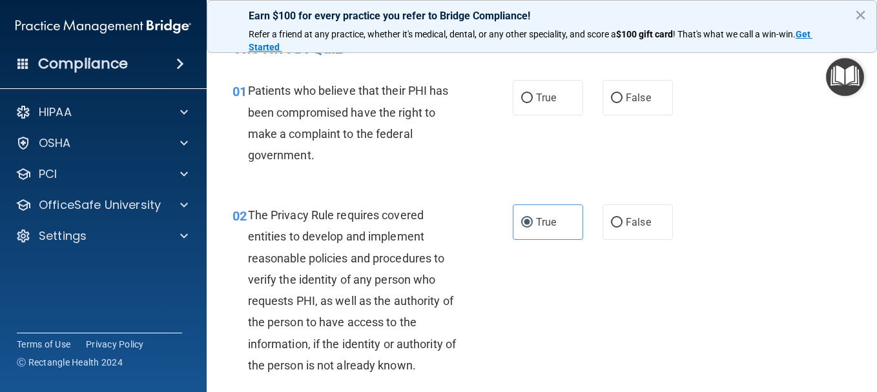
scroll to position [0, 0]
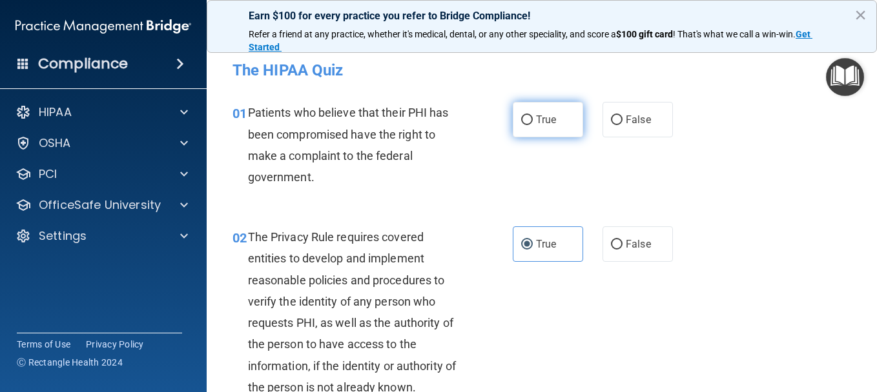
click at [545, 116] on span "True" at bounding box center [546, 120] width 20 height 12
click at [533, 116] on input "True" at bounding box center [527, 121] width 12 height 10
radio input "true"
click at [603, 225] on div "02 The Privacy Rule requires covered entities to develop and implement reasonab…" at bounding box center [542, 315] width 638 height 210
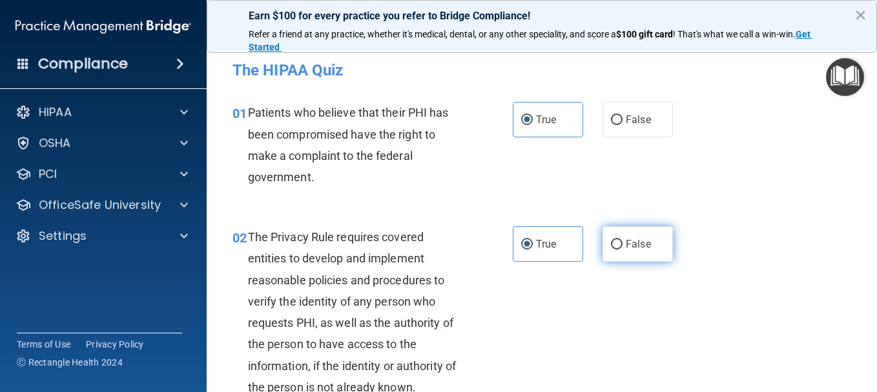
click at [613, 240] on input "False" at bounding box center [617, 245] width 12 height 10
radio input "true"
radio input "false"
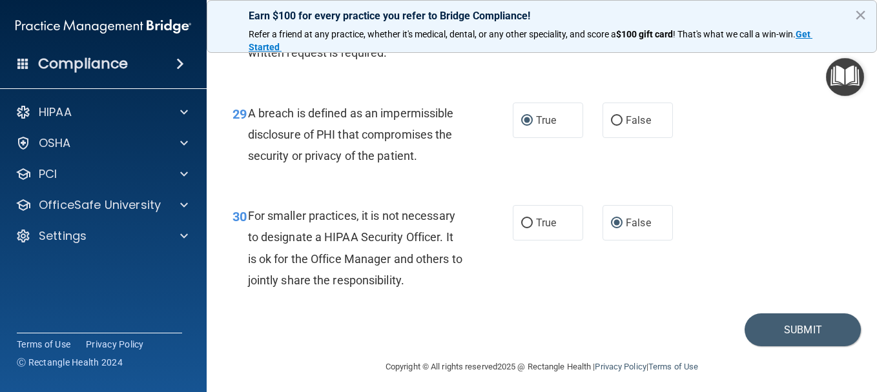
scroll to position [3578, 0]
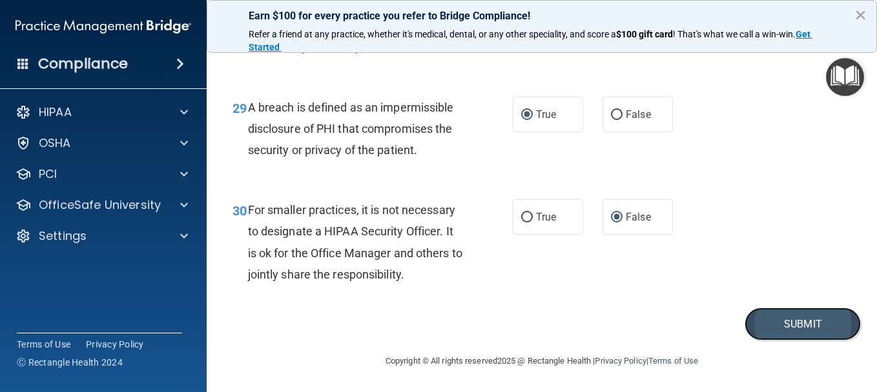
click at [819, 323] on button "Submit" at bounding box center [802, 324] width 116 height 33
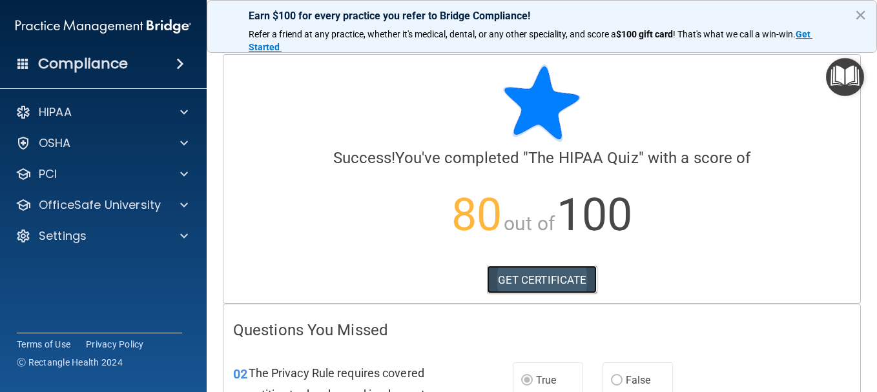
click at [525, 281] on link "GET CERTIFICATE" at bounding box center [542, 280] width 110 height 28
click at [89, 188] on div "HIPAA Documents and Policies Report an Incident Business Associates Emergency P…" at bounding box center [103, 176] width 207 height 165
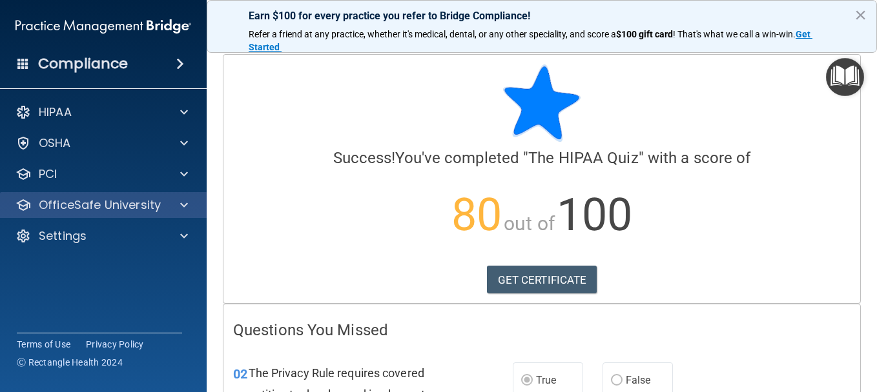
click at [90, 194] on div "OfficeSafe University" at bounding box center [103, 205] width 207 height 26
click at [79, 209] on p "OfficeSafe University" at bounding box center [100, 205] width 122 height 15
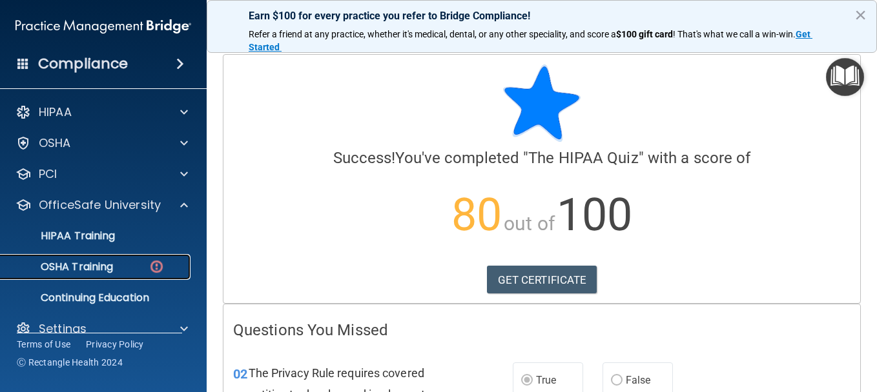
click at [91, 266] on p "OSHA Training" at bounding box center [60, 267] width 105 height 13
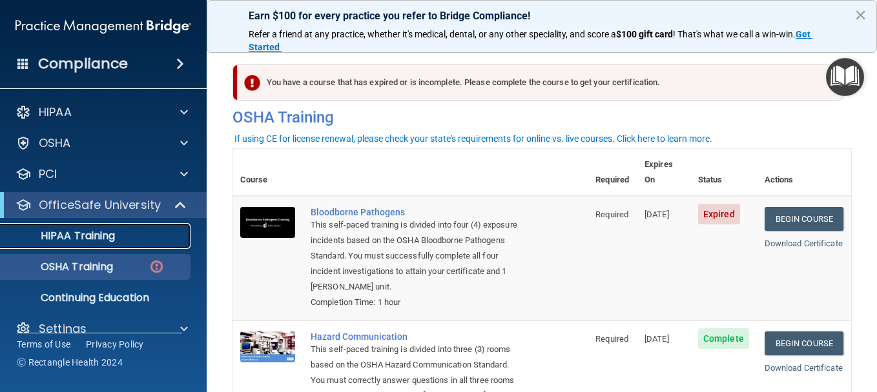
click at [96, 241] on p "HIPAA Training" at bounding box center [61, 236] width 107 height 13
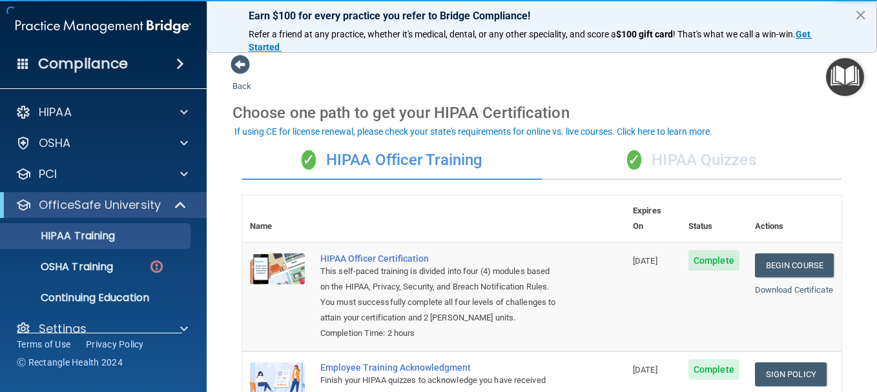
click at [691, 157] on div "✓ HIPAA Quizzes" at bounding box center [692, 160] width 300 height 39
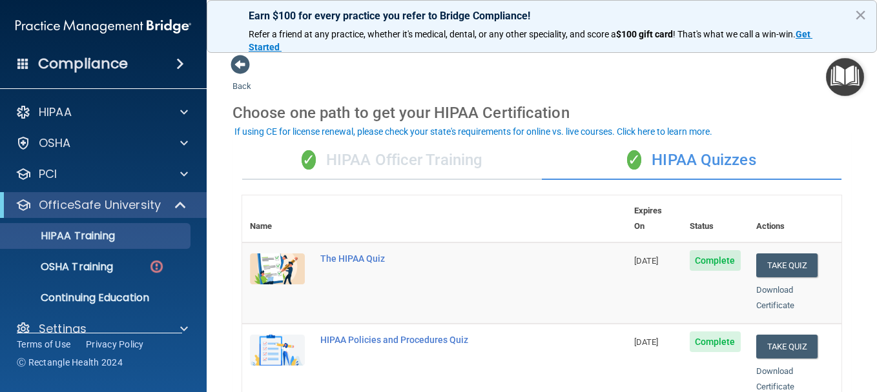
click at [440, 158] on div "✓ HIPAA Officer Training" at bounding box center [392, 160] width 300 height 39
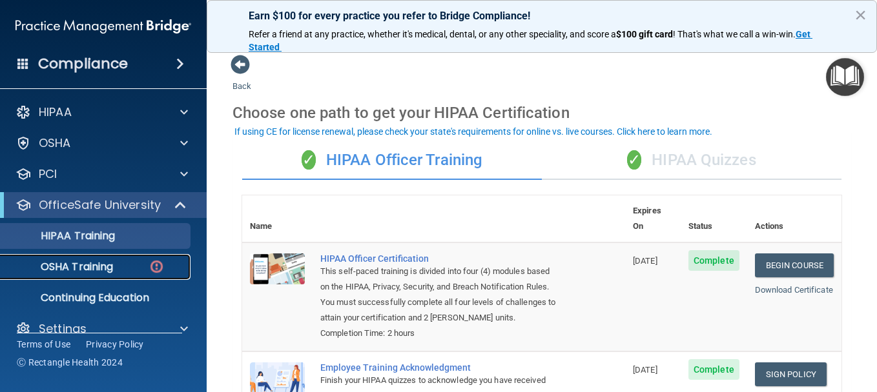
click at [50, 265] on p "OSHA Training" at bounding box center [60, 267] width 105 height 13
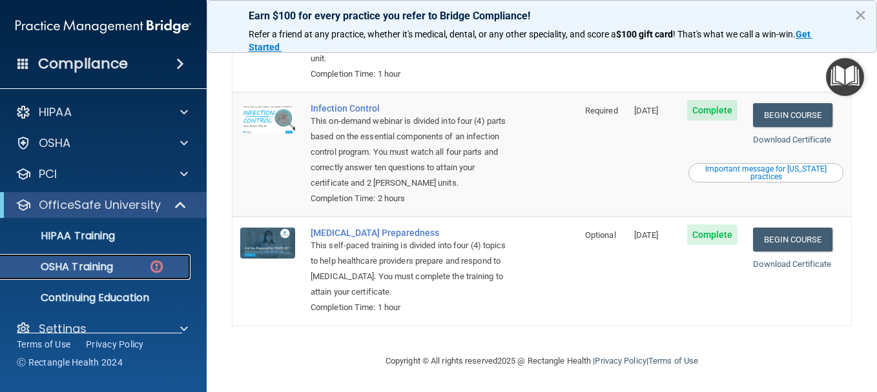
scroll to position [356, 0]
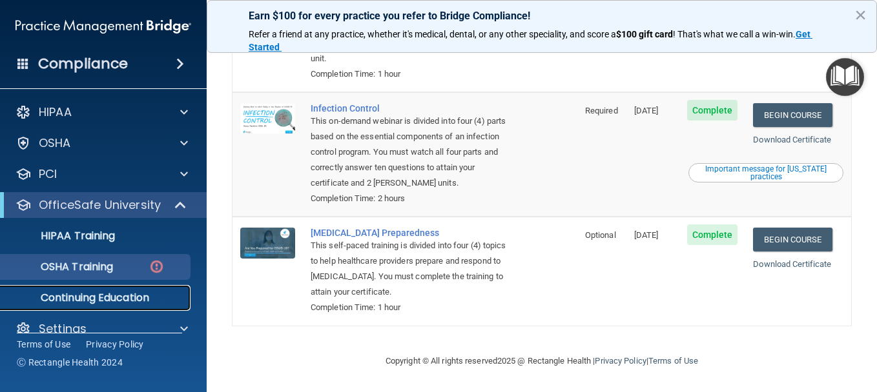
click at [128, 297] on p "Continuing Education" at bounding box center [96, 298] width 176 height 13
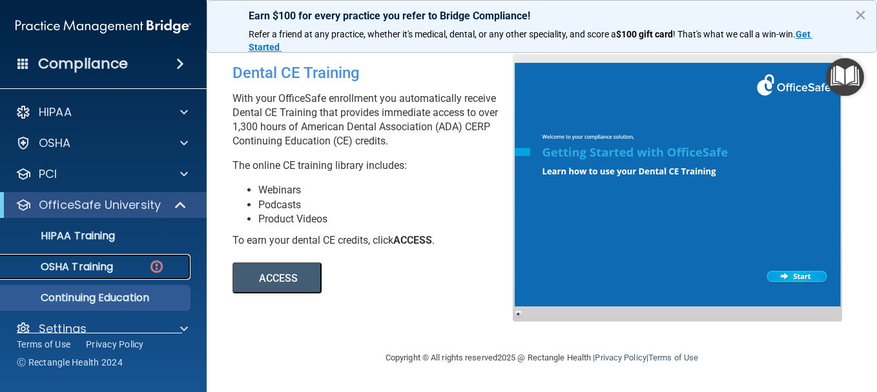
click at [113, 272] on p "OSHA Training" at bounding box center [60, 267] width 105 height 13
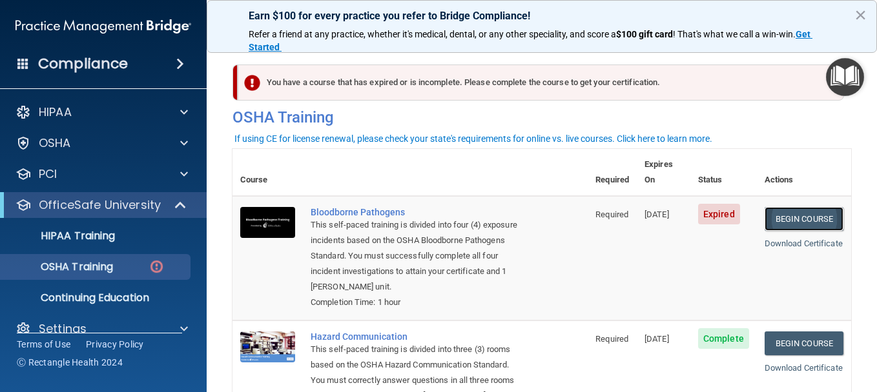
click at [827, 207] on link "Begin Course" at bounding box center [803, 219] width 79 height 24
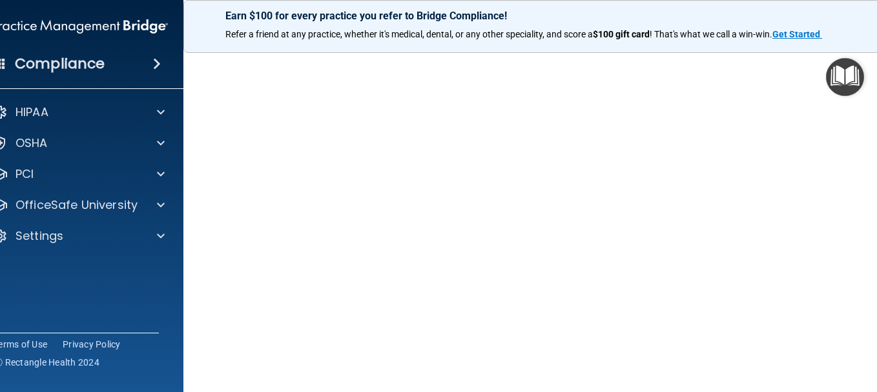
scroll to position [129, 0]
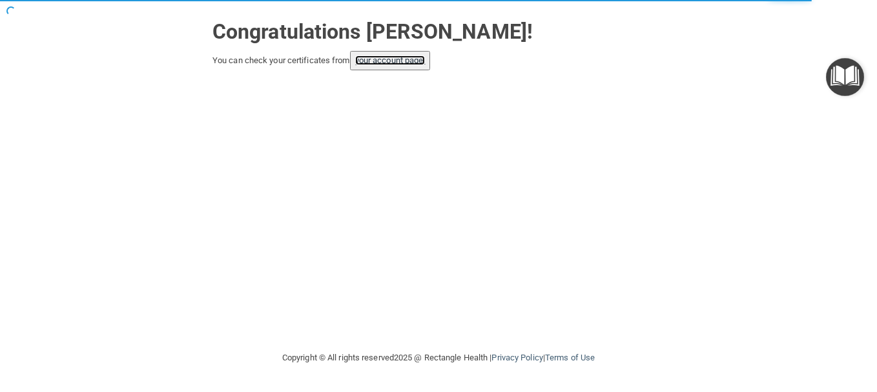
click at [382, 64] on link "your account page!" at bounding box center [390, 61] width 70 height 10
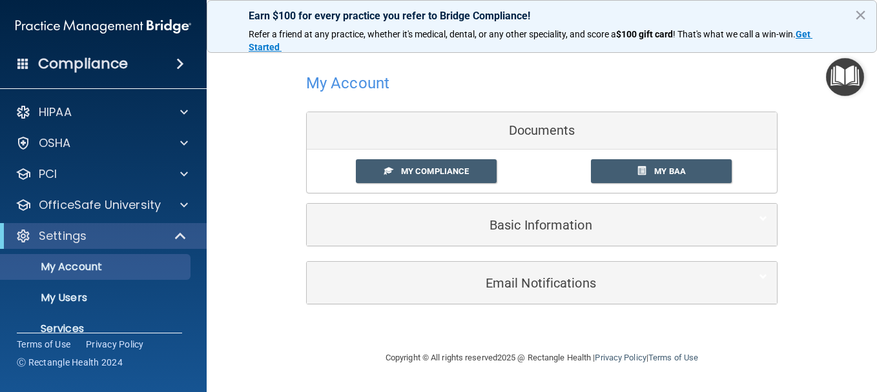
click at [106, 221] on div "HIPAA Documents and Policies Report an Incident Business Associates Emergency P…" at bounding box center [103, 238] width 207 height 289
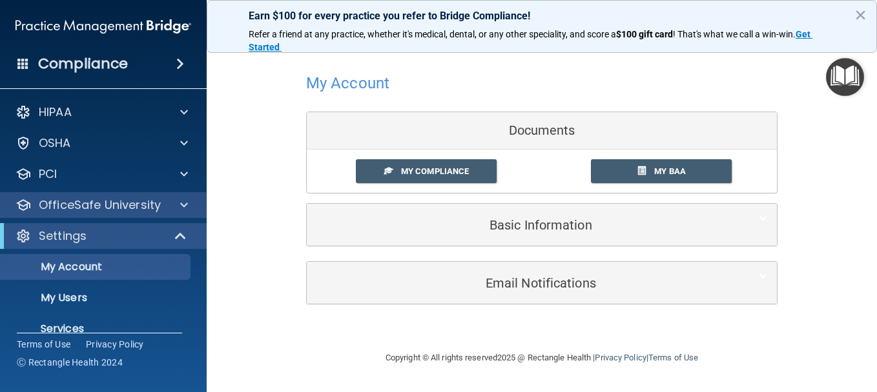
click at [108, 216] on div "OfficeSafe University" at bounding box center [103, 205] width 207 height 26
click at [148, 192] on div "OfficeSafe University" at bounding box center [103, 205] width 207 height 26
click at [147, 203] on p "OfficeSafe University" at bounding box center [100, 205] width 122 height 15
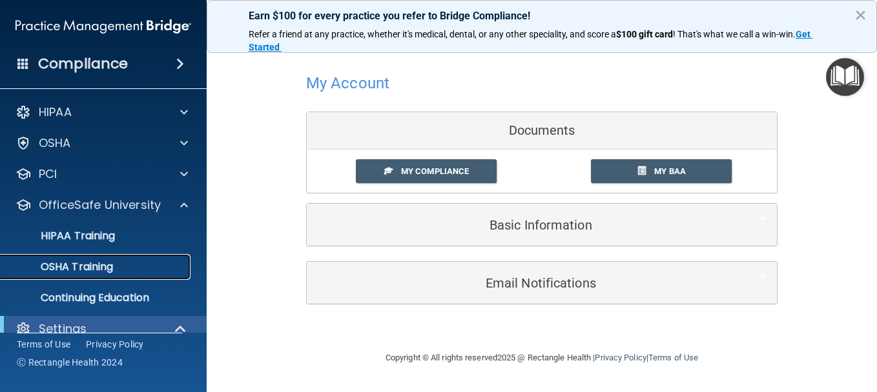
click at [103, 274] on p "OSHA Training" at bounding box center [60, 267] width 105 height 13
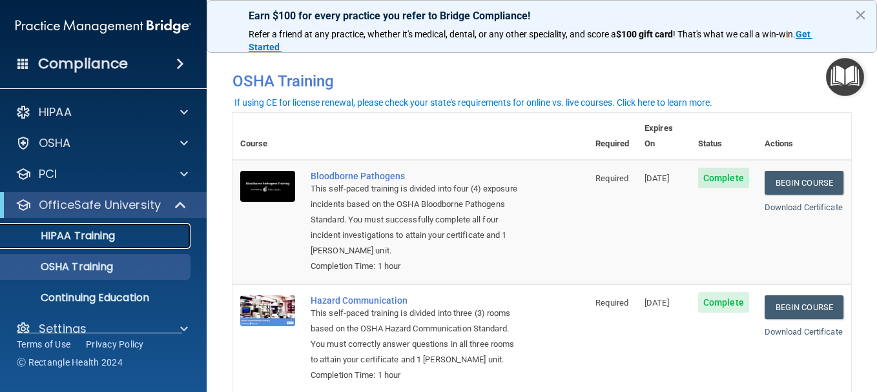
click at [83, 238] on p "HIPAA Training" at bounding box center [61, 236] width 107 height 13
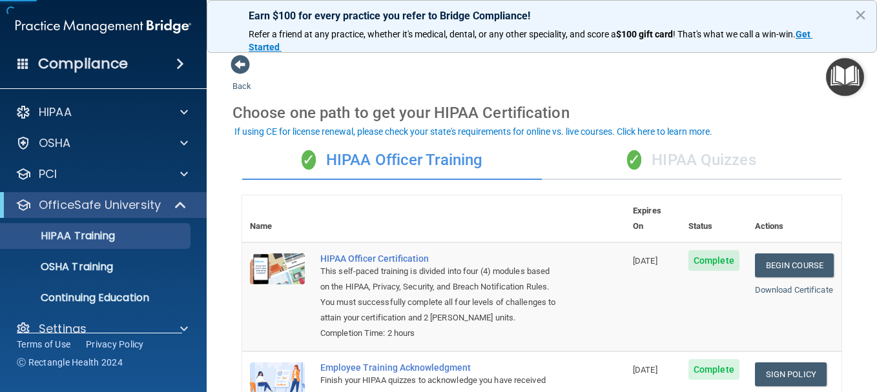
click at [702, 161] on div "✓ HIPAA Quizzes" at bounding box center [692, 160] width 300 height 39
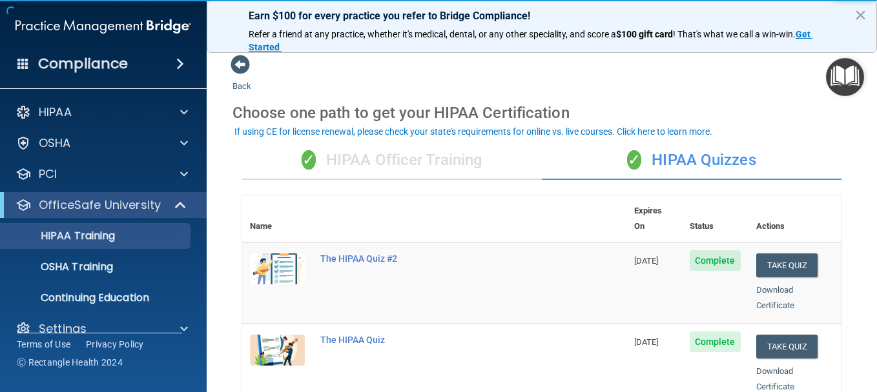
click at [498, 161] on div "✓ HIPAA Officer Training" at bounding box center [392, 160] width 300 height 39
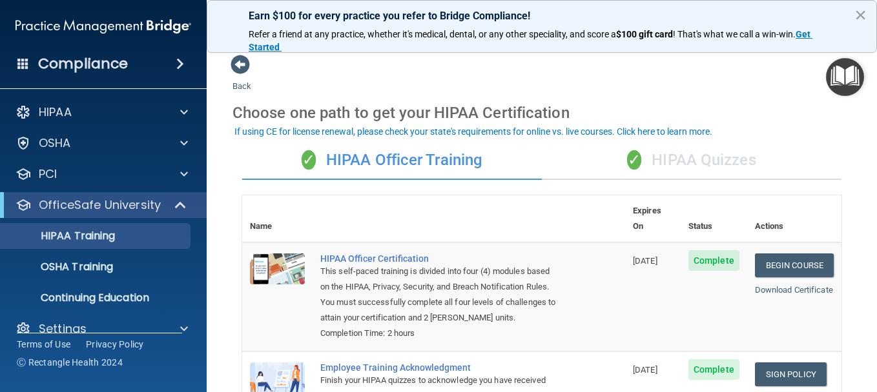
click at [719, 177] on div "✓ HIPAA Quizzes" at bounding box center [692, 160] width 300 height 39
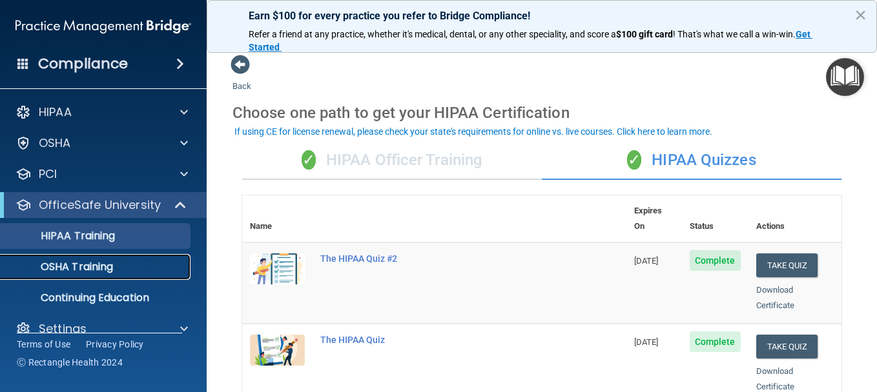
click at [121, 254] on link "OSHA Training" at bounding box center [88, 267] width 203 height 26
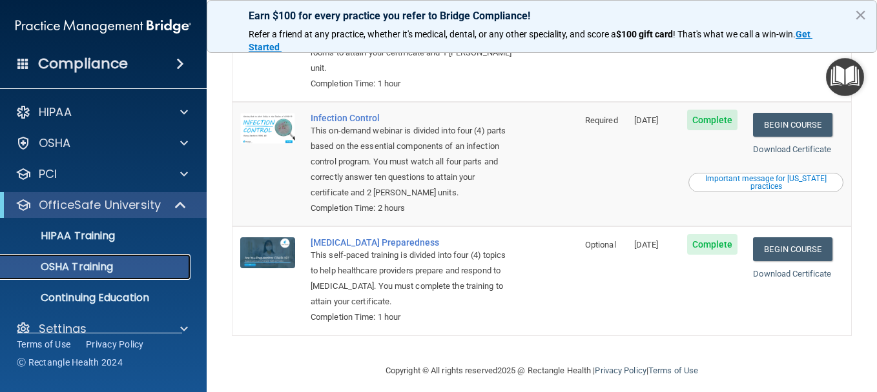
scroll to position [320, 0]
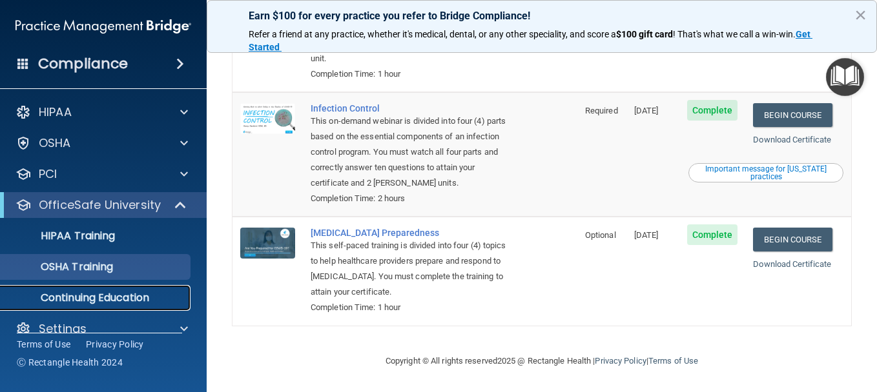
click at [70, 292] on p "Continuing Education" at bounding box center [96, 298] width 176 height 13
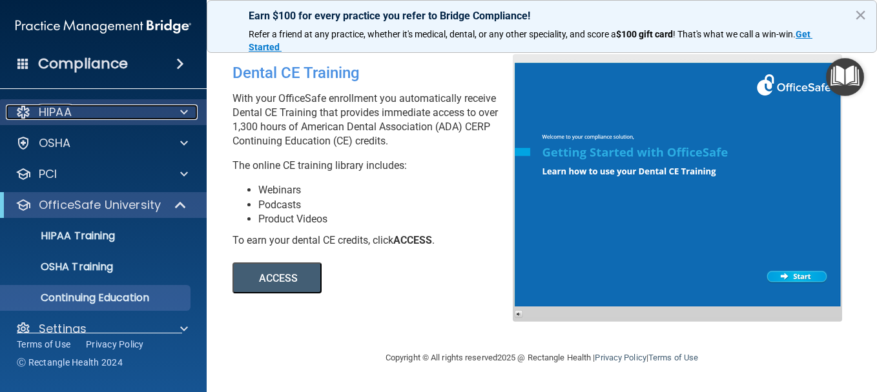
click at [141, 108] on div "HIPAA" at bounding box center [86, 112] width 160 height 15
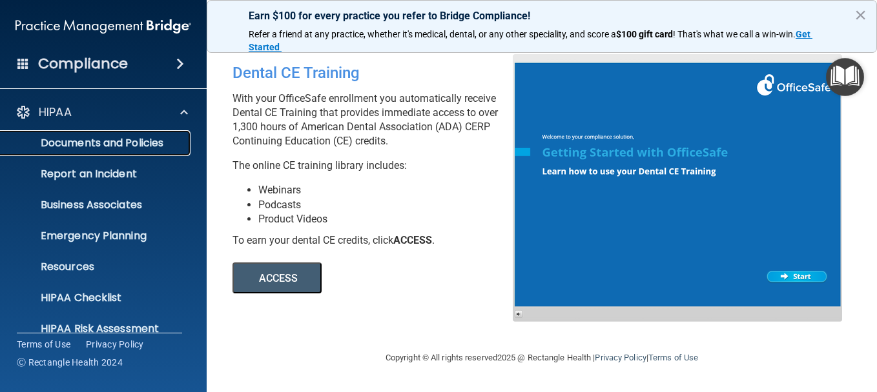
click at [135, 141] on p "Documents and Policies" at bounding box center [96, 143] width 176 height 13
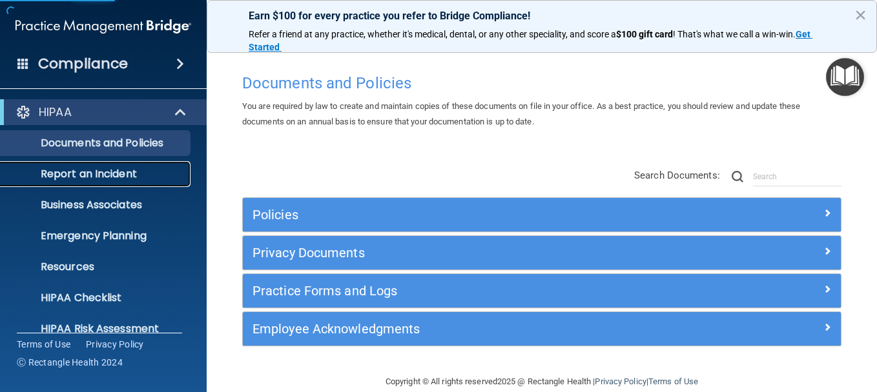
click at [121, 178] on p "Report an Incident" at bounding box center [96, 174] width 176 height 13
